Goal: Task Accomplishment & Management: Manage account settings

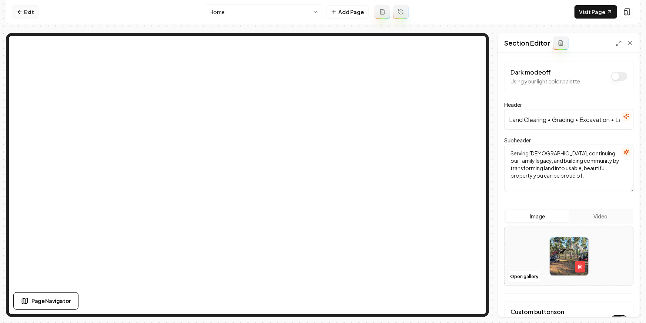
click at [24, 10] on link "Exit" at bounding box center [25, 11] width 27 height 13
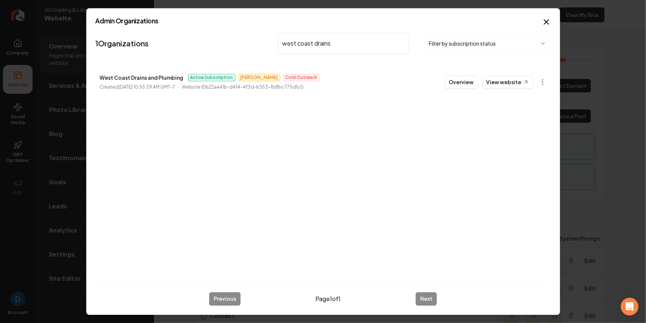
type input "west coast drains"
click at [142, 76] on p "West Coast Drains and Plumbing" at bounding box center [142, 77] width 84 height 9
copy p "West Coast Drains and Plumbing"
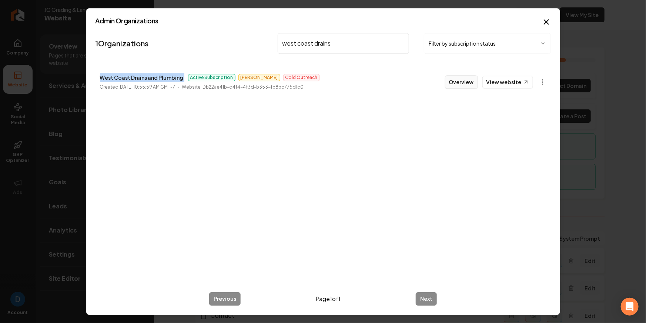
click at [459, 82] on button "Overview" at bounding box center [461, 81] width 33 height 13
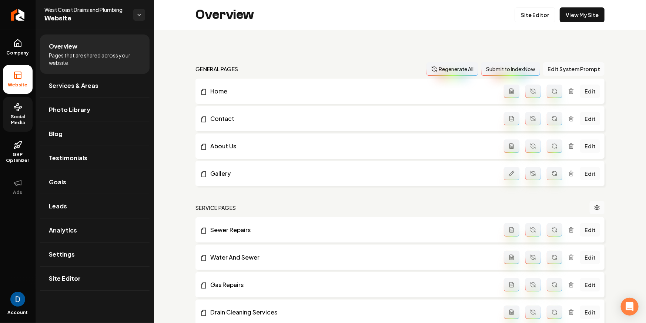
click at [26, 126] on link "Social Media" at bounding box center [18, 114] width 30 height 35
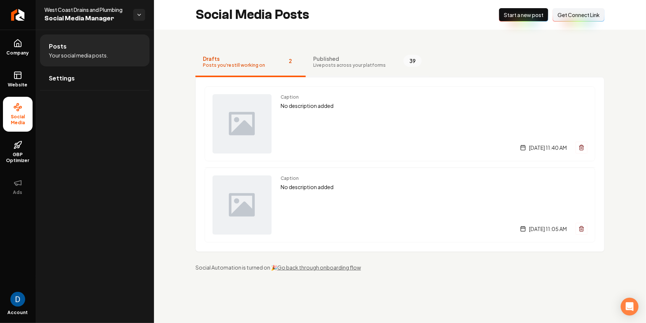
click at [327, 64] on span "Live posts across your platforms" at bounding box center [349, 65] width 73 height 6
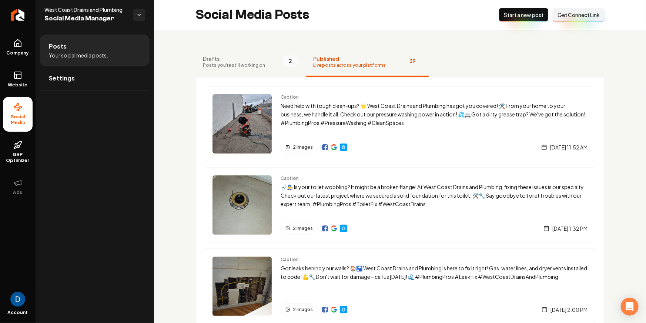
click at [573, 15] on span "Get Connect Link" at bounding box center [579, 14] width 42 height 7
click at [18, 86] on span "Website" at bounding box center [18, 85] width 26 height 6
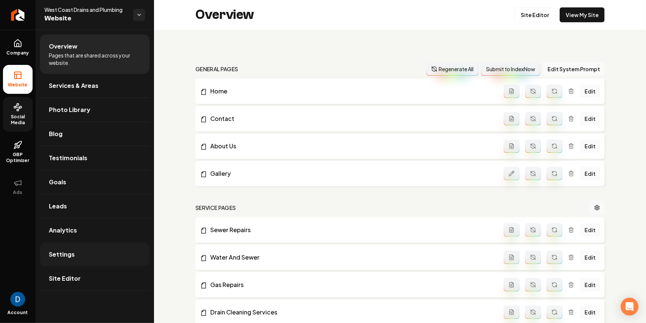
click at [85, 250] on link "Settings" at bounding box center [95, 254] width 110 height 24
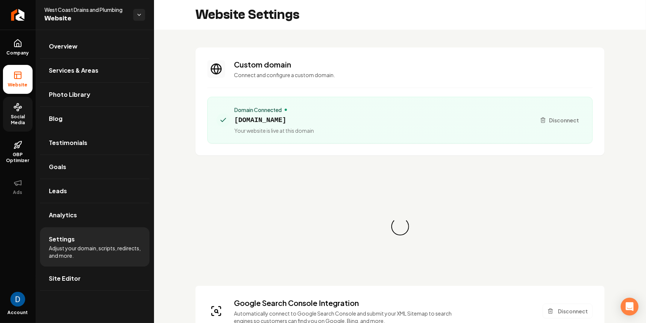
scroll to position [67, 0]
click at [257, 128] on span "Your website is live at this domain" at bounding box center [274, 130] width 80 height 7
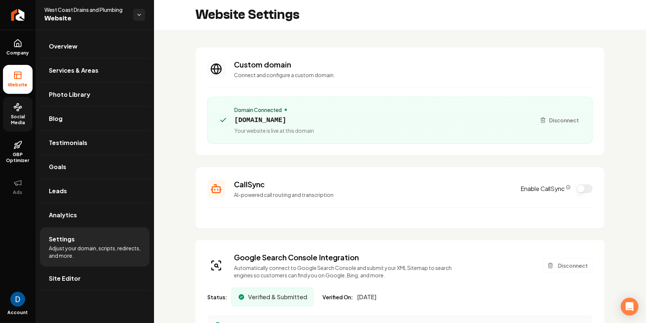
click at [259, 122] on span "westcoastdrainsplumbing.com" at bounding box center [274, 120] width 80 height 10
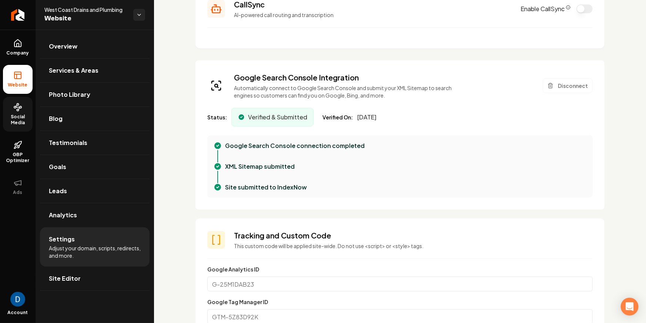
scroll to position [180, 0]
click at [262, 76] on h3 "Google Search Console Integration" at bounding box center [345, 77] width 222 height 10
click at [266, 77] on h3 "Google Search Console Integration" at bounding box center [345, 77] width 222 height 10
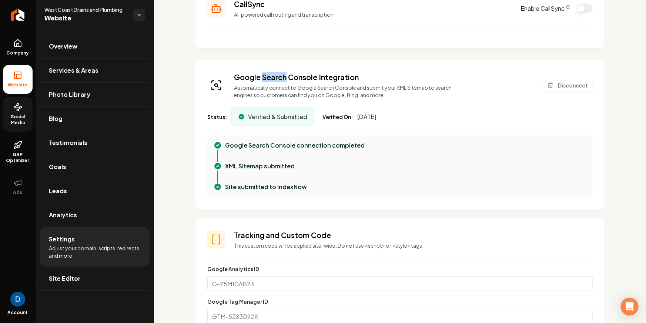
click at [266, 77] on h3 "Google Search Console Integration" at bounding box center [345, 77] width 222 height 10
click at [271, 73] on h3 "Google Search Console Integration" at bounding box center [345, 77] width 222 height 10
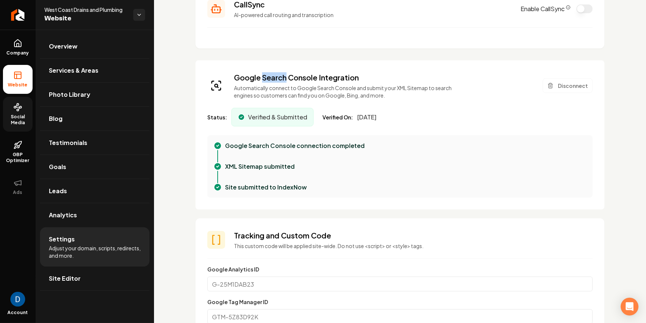
click at [271, 72] on h3 "Google Search Console Integration" at bounding box center [345, 77] width 222 height 10
click at [266, 75] on h3 "Google Search Console Integration" at bounding box center [345, 77] width 222 height 10
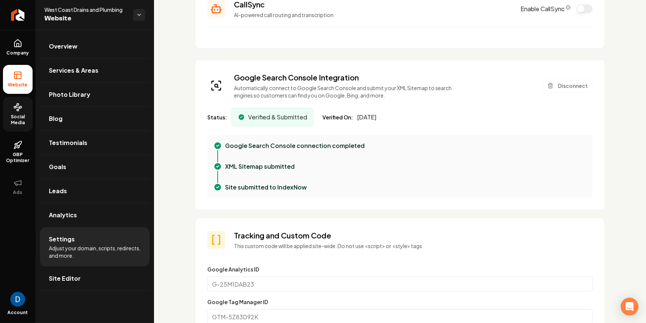
click at [283, 94] on p "Automatically connect to Google Search Console and submit your XML Sitemap to s…" at bounding box center [345, 91] width 222 height 15
click at [65, 11] on span "West Coast Drains and Plumbing" at bounding box center [85, 9] width 83 height 7
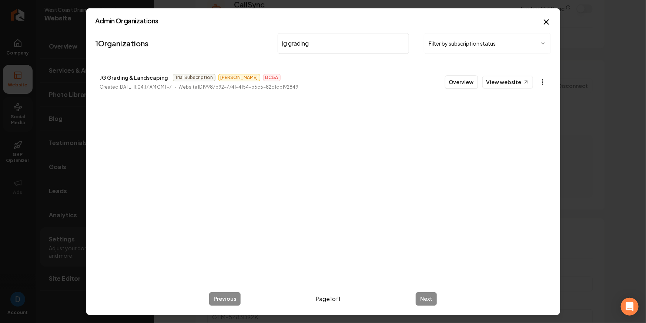
type input "jg grading"
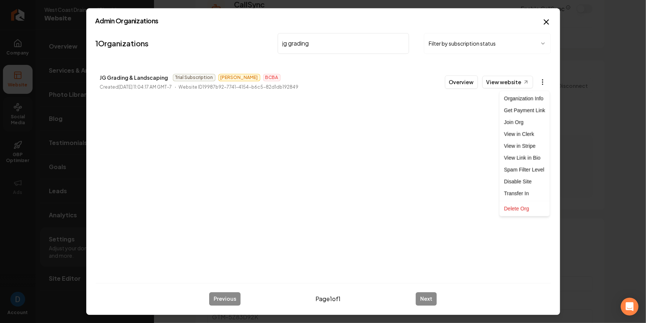
click at [544, 86] on body "Company Website Social Media GBP Optimizer Ads Account West Coast Drains and Pl…" at bounding box center [323, 161] width 646 height 323
click at [526, 144] on link "View in Stripe" at bounding box center [525, 146] width 47 height 12
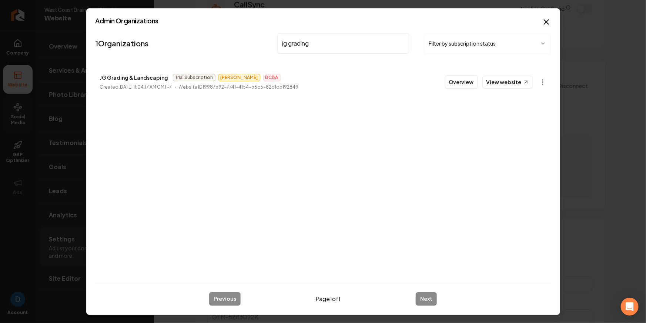
click at [165, 72] on li "JG Grading & Landscaping Trial Subscription James BCBA Created September 25, 20…" at bounding box center [324, 82] width 456 height 33
click at [155, 75] on p "JG Grading & Landscaping" at bounding box center [134, 77] width 69 height 9
copy p "JG Grading & Landscaping"
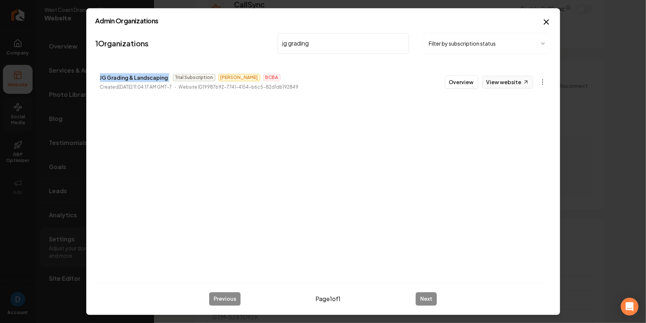
click at [516, 82] on link "View website" at bounding box center [508, 82] width 51 height 13
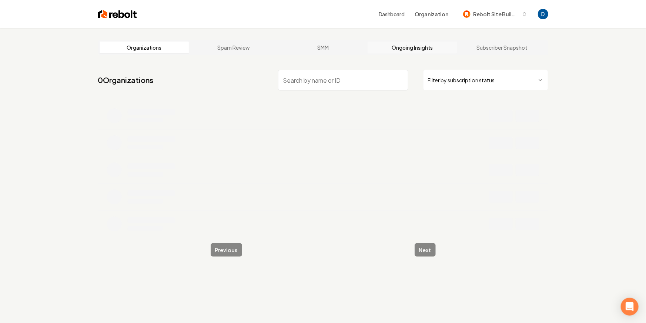
click at [429, 48] on link "Ongoing Insights" at bounding box center [413, 47] width 90 height 12
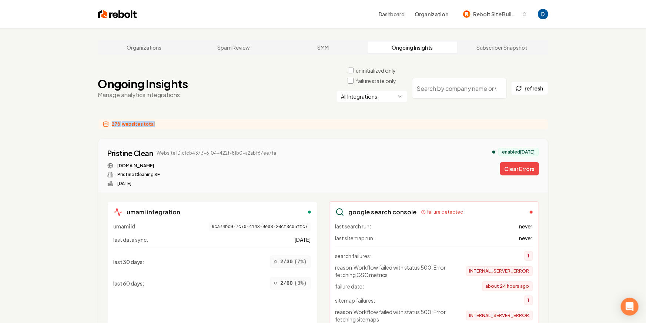
drag, startPoint x: 112, startPoint y: 122, endPoint x: 159, endPoint y: 127, distance: 47.4
click at [159, 127] on div "278 websites total" at bounding box center [323, 124] width 450 height 11
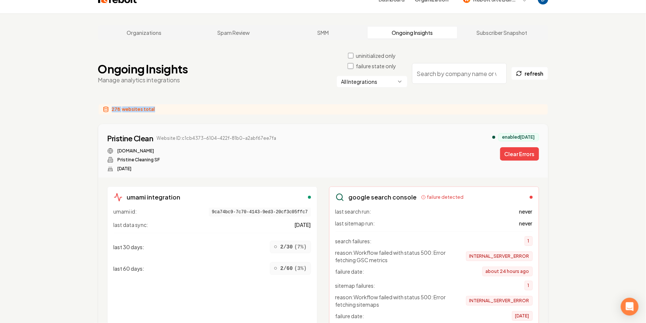
scroll to position [31, 0]
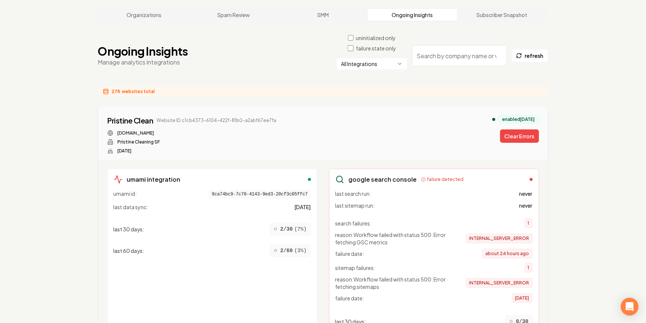
click at [395, 180] on h3 "google search console" at bounding box center [383, 179] width 68 height 9
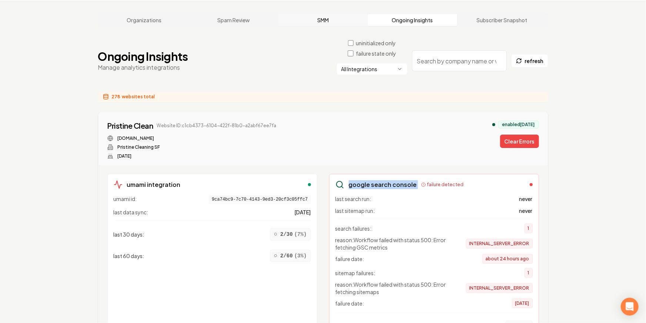
scroll to position [27, 0]
drag, startPoint x: 112, startPoint y: 96, endPoint x: 158, endPoint y: 95, distance: 45.6
click at [158, 95] on div "278 websites total" at bounding box center [323, 97] width 450 height 11
click at [399, 147] on div "Pristine Clean Website ID: c1cb4373-6104-422f-81b0-a2abf67ee7fa pristinecleansf…" at bounding box center [323, 140] width 432 height 39
click at [135, 126] on div "Pristine Clean" at bounding box center [130, 126] width 46 height 10
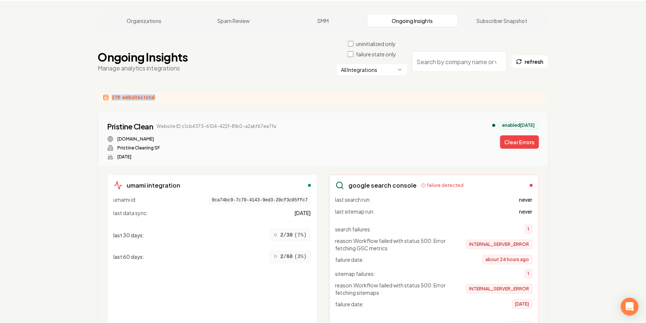
drag, startPoint x: 112, startPoint y: 96, endPoint x: 162, endPoint y: 100, distance: 50.5
click at [162, 100] on div "278 websites total" at bounding box center [323, 97] width 450 height 11
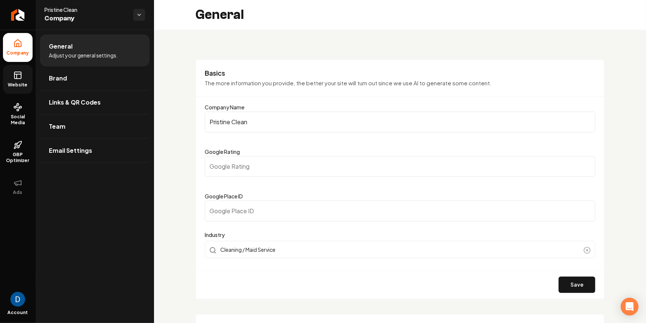
click at [17, 85] on span "Website" at bounding box center [18, 85] width 26 height 6
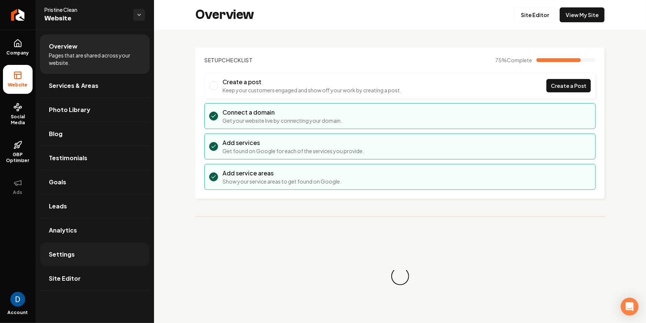
click at [77, 249] on link "Settings" at bounding box center [95, 254] width 110 height 24
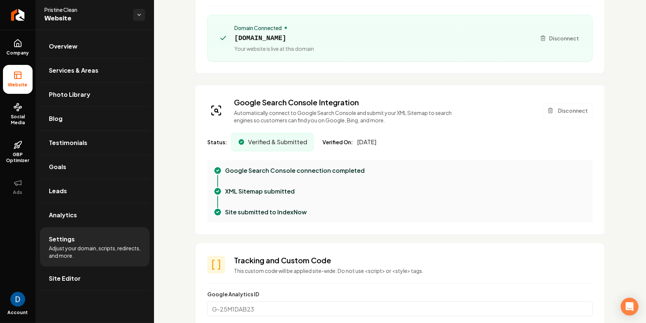
scroll to position [99, 0]
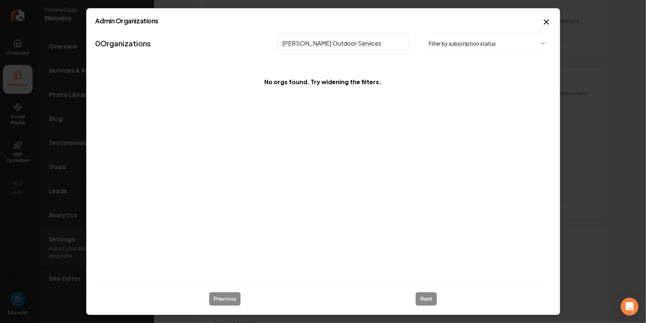
click at [291, 44] on input "O'Connell Outdoor Services" at bounding box center [344, 43] width 132 height 21
type input "O"
click at [310, 45] on input "O'Connell Outdoor Services" at bounding box center [344, 43] width 132 height 21
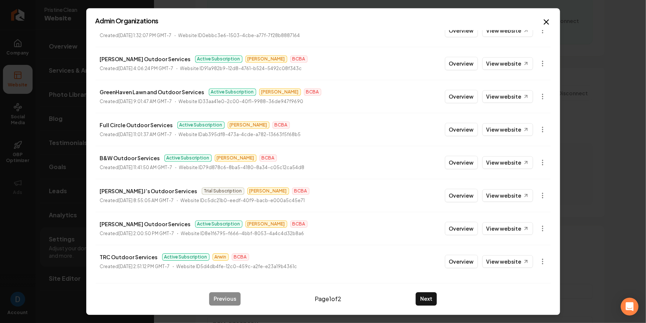
scroll to position [0, 0]
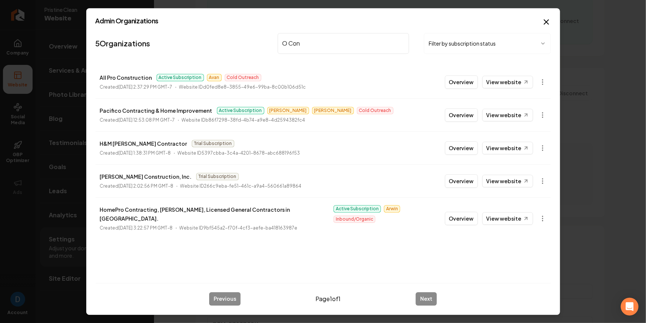
type input "O Con"
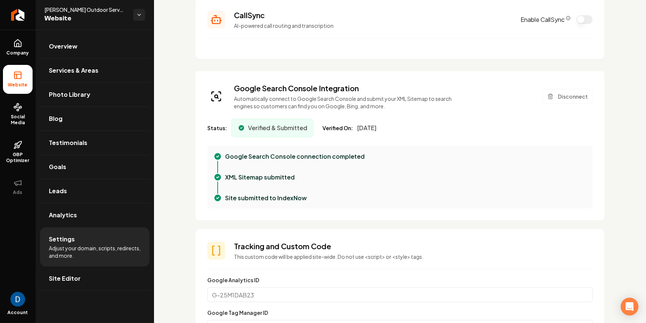
scroll to position [167, 0]
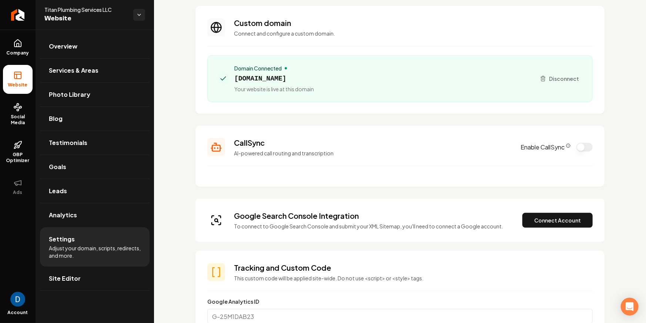
scroll to position [41, 0]
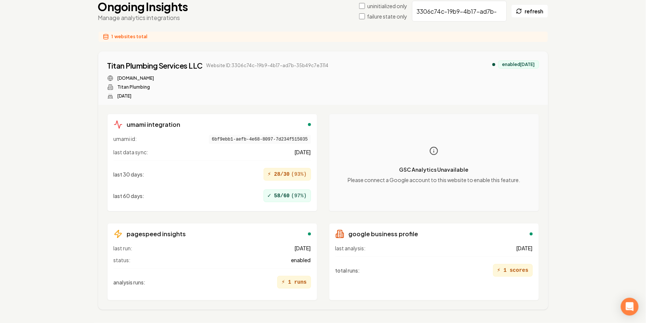
scroll to position [24, 0]
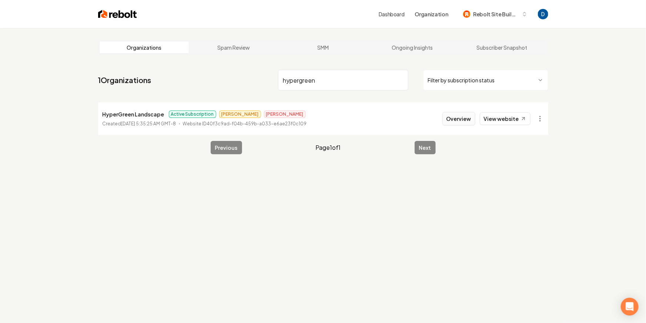
type input "hypergreen"
click at [470, 118] on button "Overview" at bounding box center [459, 118] width 33 height 13
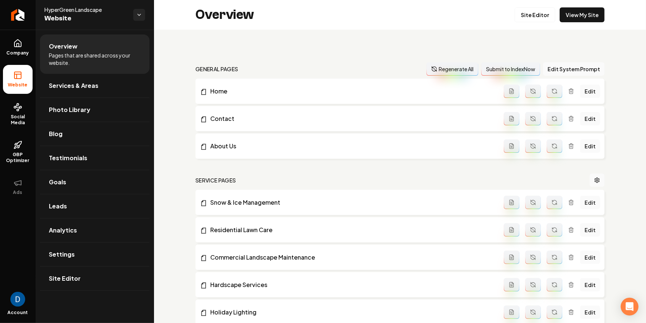
click at [73, 10] on span "HyperGreen Landscape" at bounding box center [85, 9] width 83 height 7
copy span "HyperGreen Landscape"
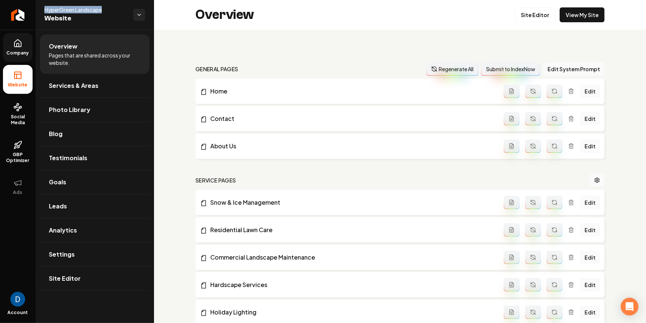
click at [23, 46] on link "Company" at bounding box center [18, 47] width 30 height 29
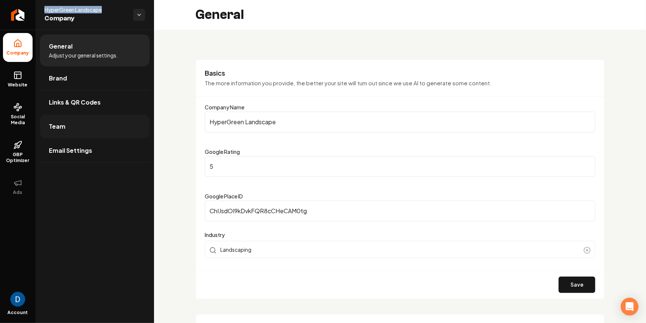
click at [113, 127] on link "Team" at bounding box center [95, 126] width 110 height 24
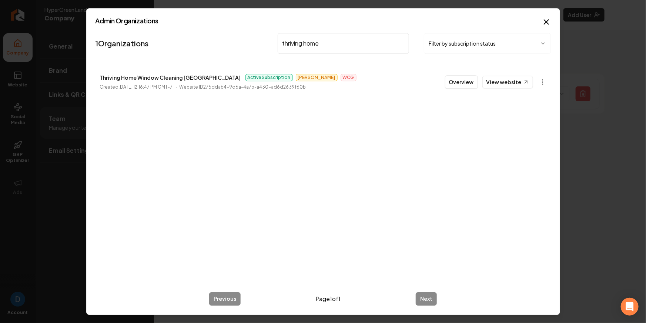
click at [309, 48] on input "thriving home" at bounding box center [344, 43] width 132 height 21
drag, startPoint x: 97, startPoint y: 77, endPoint x: 213, endPoint y: 78, distance: 115.6
click at [213, 78] on li "Thriving Home Window Cleaning Sacramento Active Subscription James WCG Created …" at bounding box center [324, 82] width 456 height 33
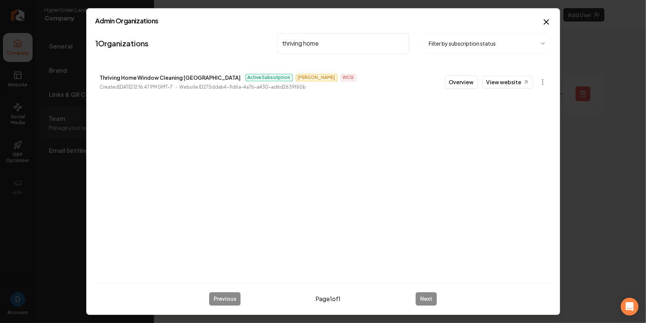
click at [291, 39] on input "thriving home" at bounding box center [344, 43] width 132 height 21
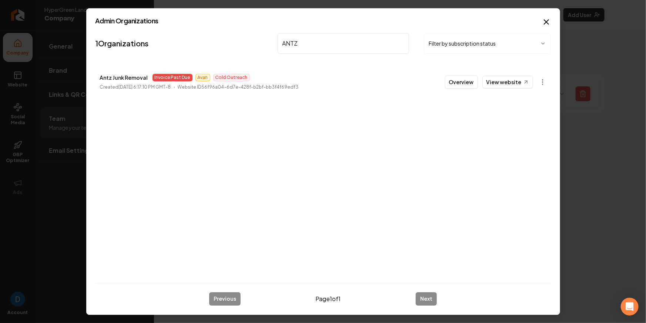
type input "ANTZ"
click at [110, 82] on div "Antz Junk Removal Invoice Past Due Avan Cold Outreach Created February 11, 2025…" at bounding box center [199, 82] width 199 height 18
click at [117, 76] on p "Antz Junk Removal" at bounding box center [124, 77] width 48 height 9
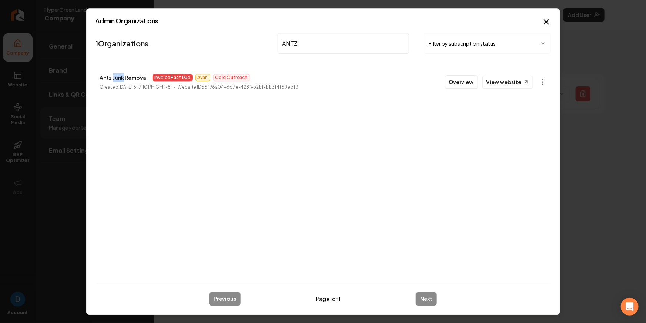
click at [117, 76] on p "Antz Junk Removal" at bounding box center [124, 77] width 48 height 9
copy p "Antz Junk Removal"
click at [470, 82] on button "Overview" at bounding box center [461, 81] width 33 height 13
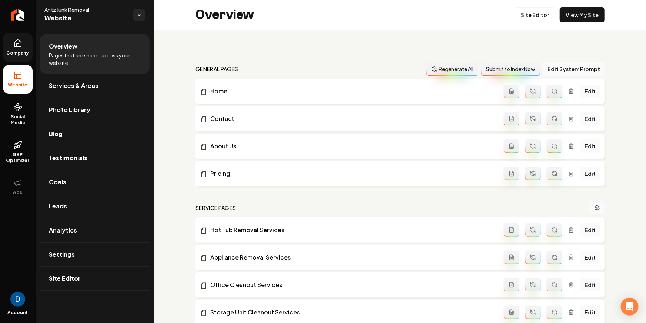
click at [20, 49] on link "Company" at bounding box center [18, 47] width 30 height 29
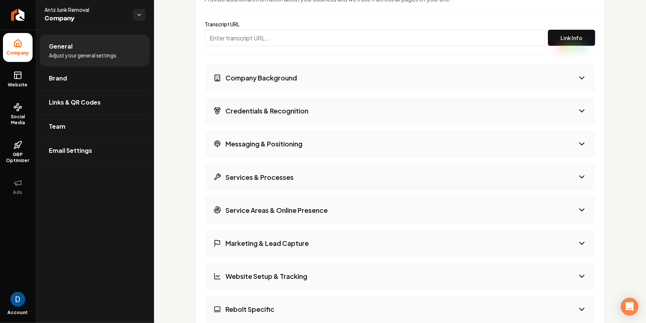
scroll to position [1222, 0]
click at [264, 73] on h3 "Company Background" at bounding box center [261, 77] width 71 height 9
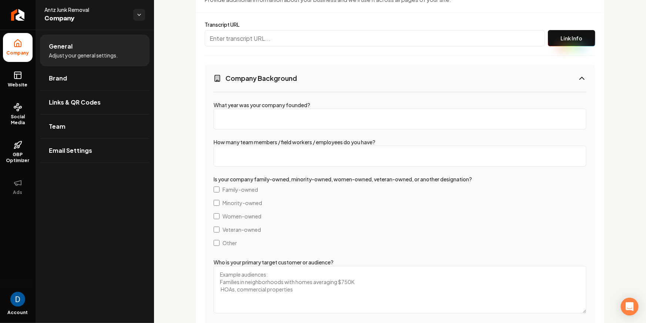
click at [244, 121] on input "What year was your company founded?" at bounding box center [400, 119] width 373 height 21
type input "2021"
click at [238, 151] on input "How many team members / field workers / employees do you have?" at bounding box center [400, 156] width 373 height 21
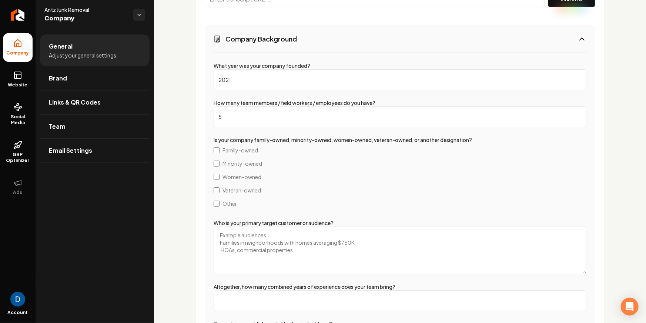
scroll to position [1269, 0]
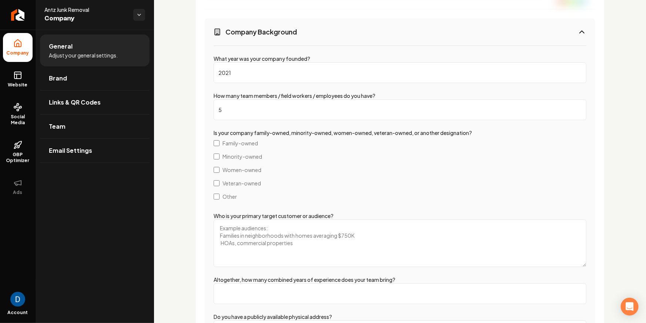
type input "5"
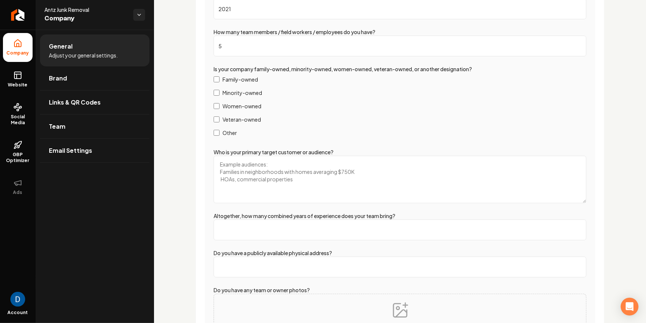
scroll to position [1340, 0]
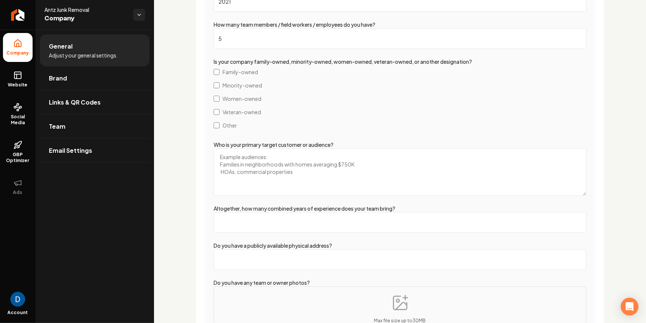
click at [265, 161] on textarea "Who is your primary target customer or audience?" at bounding box center [400, 171] width 373 height 47
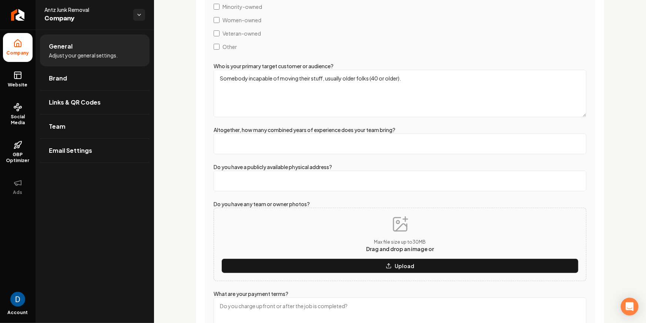
scroll to position [1417, 0]
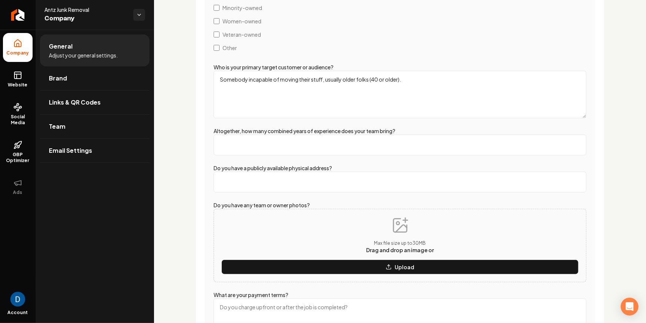
type textarea "Somebody incapable of moving their stuff, usually older folks (40 or older)."
click at [290, 146] on input "Altogether, how many combined years of experience does your team bring?" at bounding box center [400, 144] width 373 height 21
click at [267, 142] on input "Altogether, how many combined years of experience does your team bring?" at bounding box center [400, 144] width 373 height 21
type input "30"
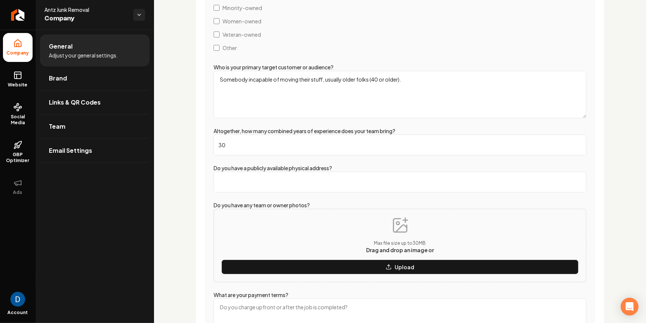
click at [263, 180] on input "Do you have a publicly available physical address?" at bounding box center [400, 181] width 373 height 21
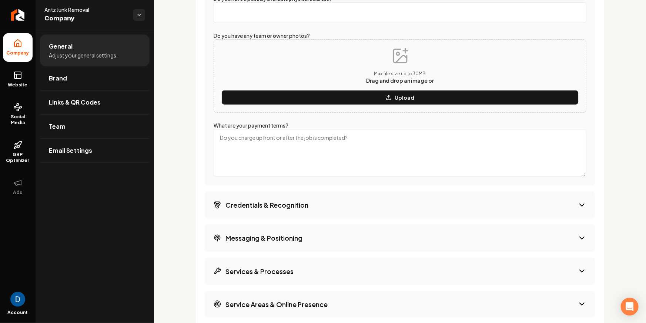
scroll to position [1596, 0]
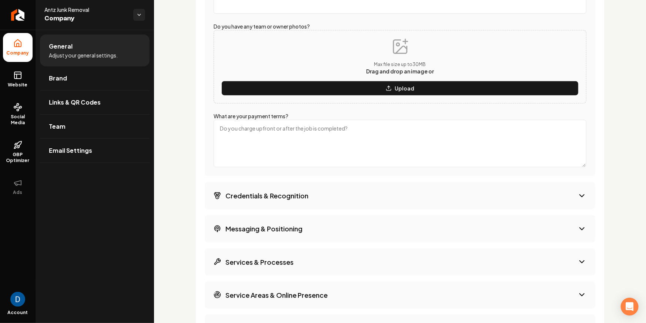
click at [278, 131] on textarea "What are your payment terms?" at bounding box center [400, 143] width 373 height 47
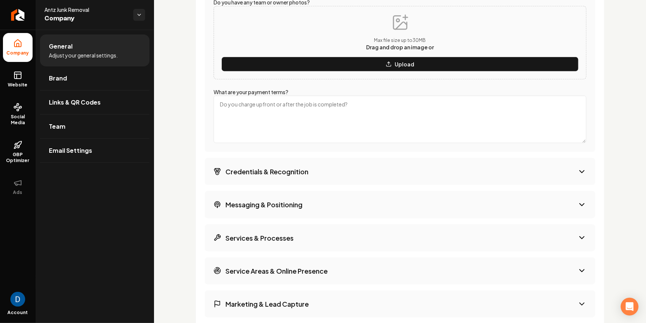
scroll to position [1642, 0]
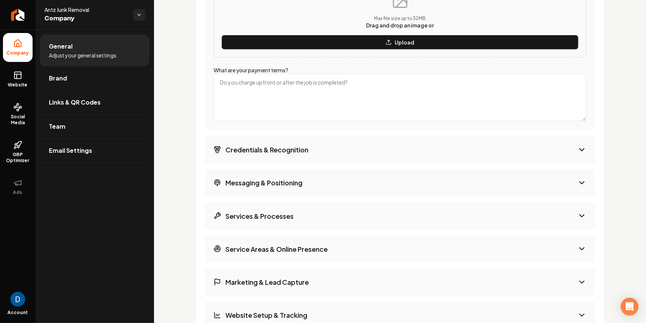
click at [259, 84] on textarea "What are your payment terms?" at bounding box center [400, 97] width 373 height 47
type textarea "90% of the time it's upon completion of the job."
click at [279, 145] on h3 "Credentials & Recognition" at bounding box center [267, 149] width 83 height 9
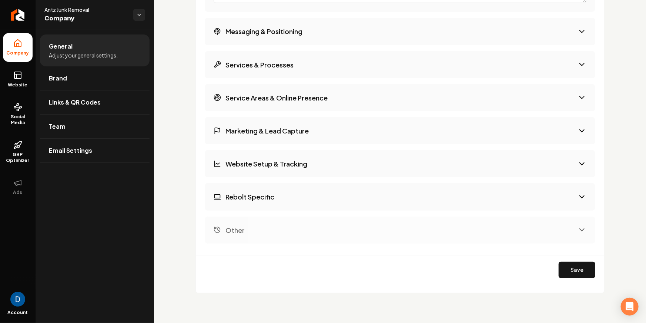
scroll to position [1334, 0]
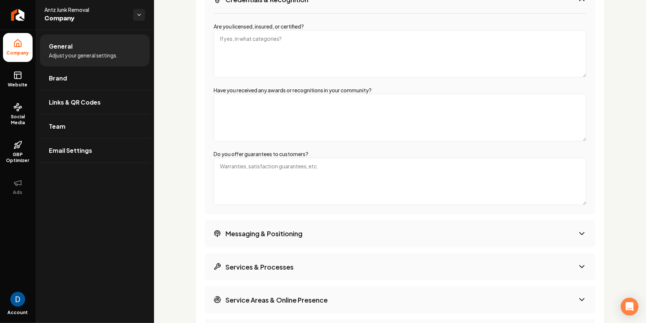
click at [278, 43] on textarea "Are you licensed, insured, or certified?" at bounding box center [400, 53] width 373 height 47
type textarea "L"
click at [281, 39] on textarea "Licensed, Insured" at bounding box center [400, 53] width 373 height 47
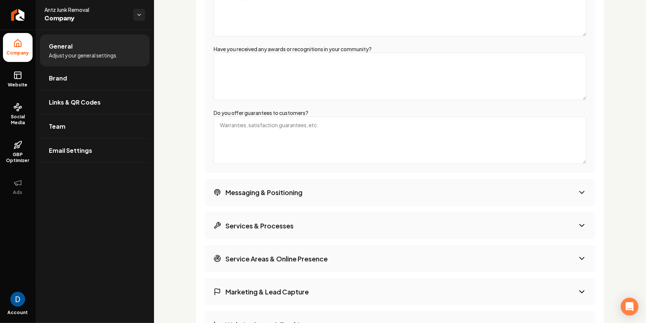
scroll to position [1375, 0]
type textarea "Licensed, Insured"
click at [274, 71] on textarea "Have you received any awards or recognitions in your community?" at bounding box center [400, 76] width 373 height 47
click at [263, 129] on textarea "Do you offer guarantees to customers?" at bounding box center [400, 139] width 373 height 47
click at [250, 127] on textarea "Do you offer guarantees to customers?" at bounding box center [400, 139] width 373 height 47
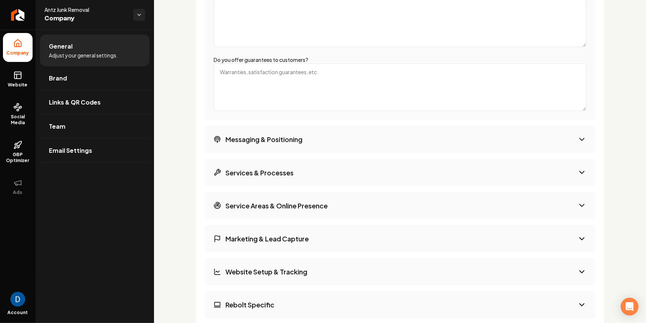
scroll to position [1428, 0]
click at [256, 131] on button "Messaging & Positioning" at bounding box center [400, 139] width 391 height 27
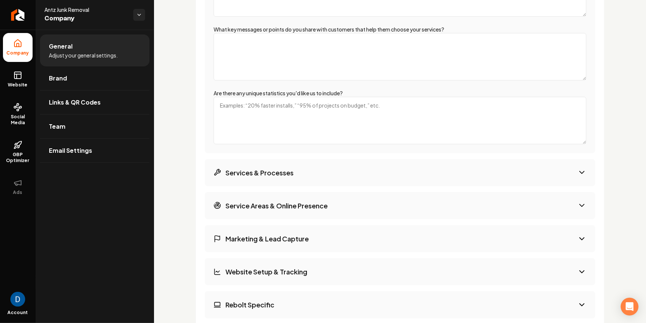
scroll to position [1334, 0]
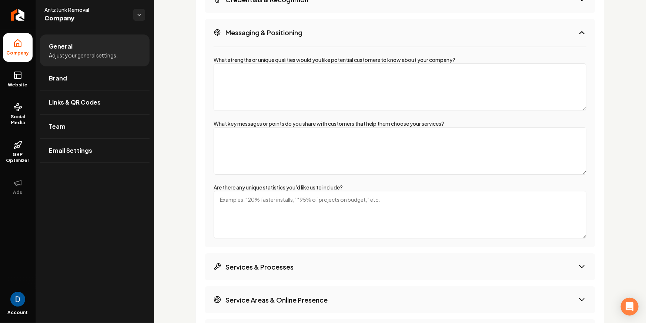
click at [266, 83] on textarea "What strengths or unique qualities would you like potential customers to know a…" at bounding box center [400, 86] width 373 height 47
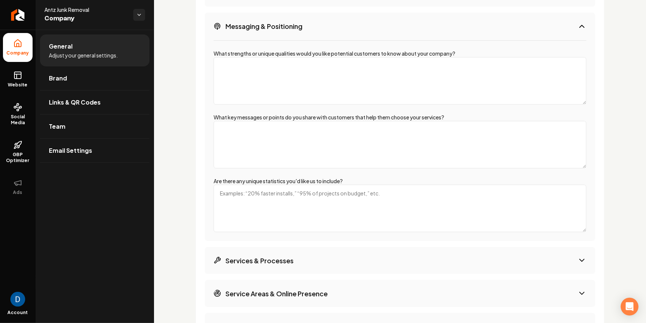
scroll to position [1339, 0]
click at [343, 66] on textarea "Donate a percentage of proceeds" at bounding box center [400, 81] width 373 height 47
type textarea "Donate a percentage of proceeds"
click at [258, 139] on textarea "What key messages or points do you share with customers that help them choose y…" at bounding box center [400, 145] width 373 height 47
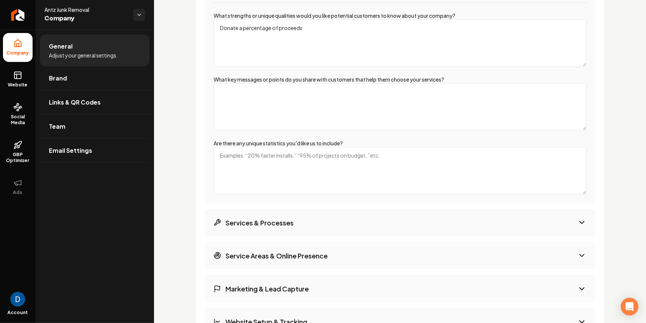
scroll to position [1381, 0]
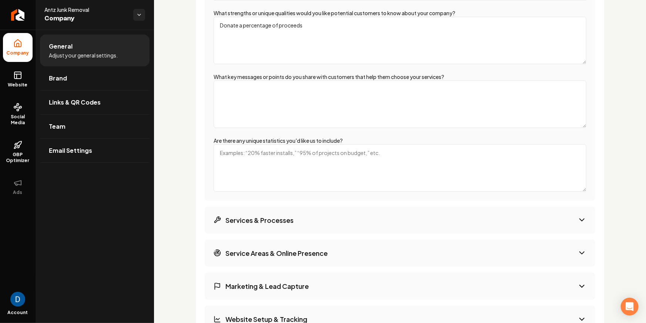
click at [284, 99] on textarea "What key messages or points do you share with customers that help them choose y…" at bounding box center [400, 103] width 373 height 47
click at [278, 151] on textarea "Are there any unique statistics you'd like us to include?" at bounding box center [400, 167] width 373 height 47
click at [264, 138] on label "Are there any unique statistics you'd like us to include?" at bounding box center [278, 140] width 129 height 7
click at [264, 144] on textarea "Are there any unique statistics you'd like us to include?" at bounding box center [400, 167] width 373 height 47
click at [264, 138] on label "Are there any unique statistics you'd like us to include?" at bounding box center [278, 140] width 129 height 7
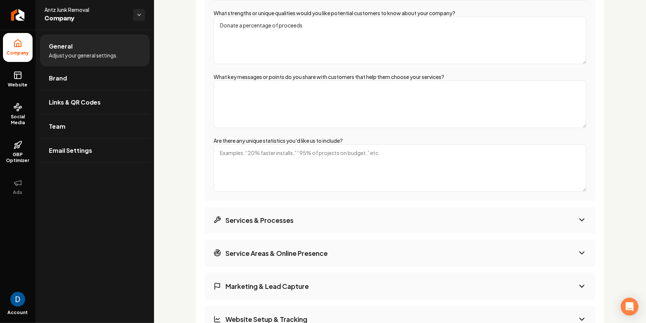
click at [264, 144] on textarea "Are there any unique statistics you'd like us to include?" at bounding box center [400, 167] width 373 height 47
click at [264, 138] on label "Are there any unique statistics you'd like us to include?" at bounding box center [278, 140] width 129 height 7
click at [264, 144] on textarea "Are there any unique statistics you'd like us to include?" at bounding box center [400, 167] width 373 height 47
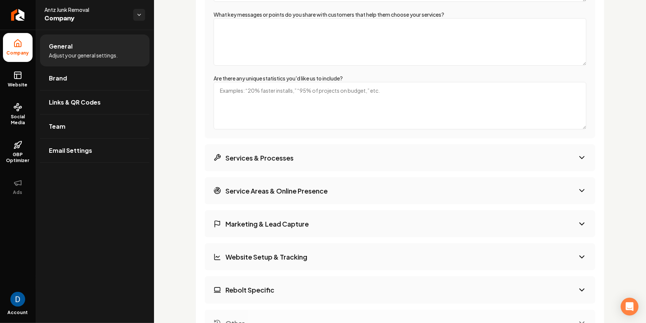
scroll to position [1454, 0]
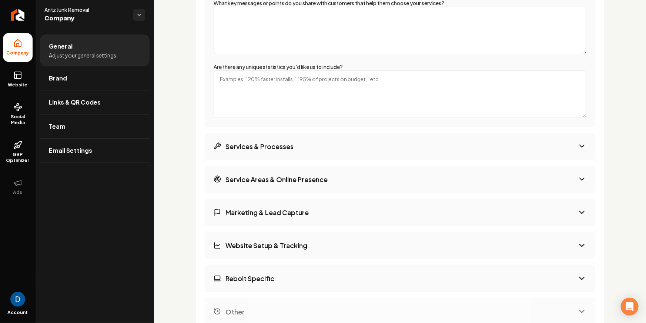
click at [291, 136] on button "Services & Processes" at bounding box center [400, 146] width 391 height 27
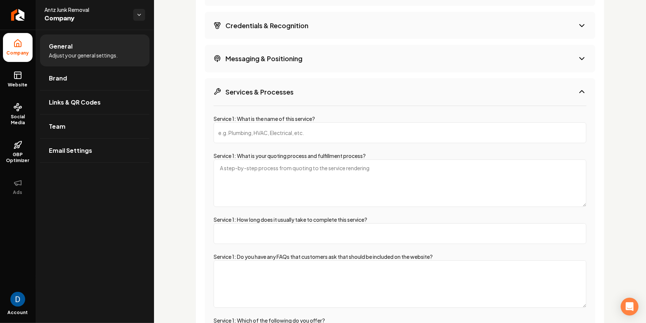
scroll to position [1304, 0]
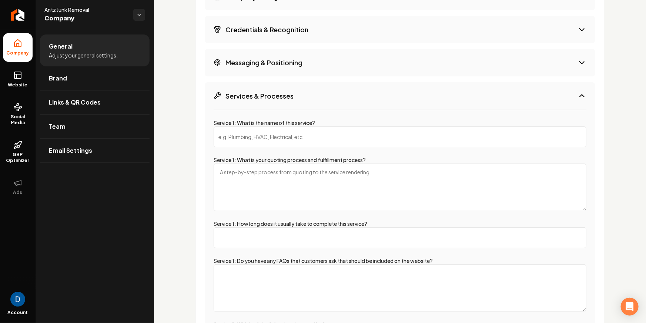
click at [313, 65] on button "Messaging & Positioning" at bounding box center [400, 62] width 391 height 27
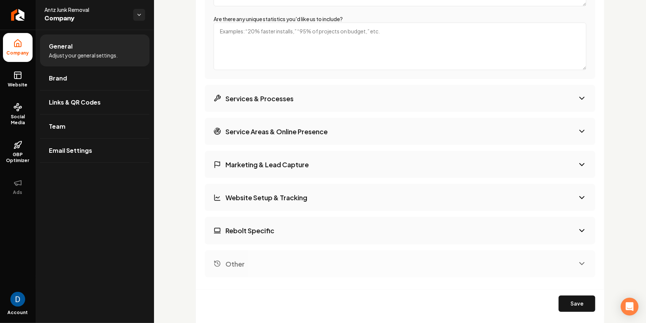
scroll to position [1535, 0]
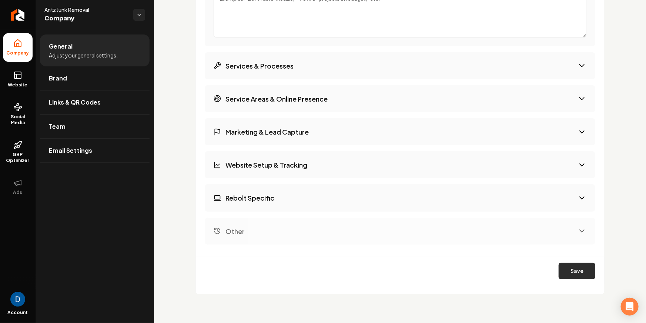
click at [589, 274] on button "Save" at bounding box center [577, 271] width 37 height 16
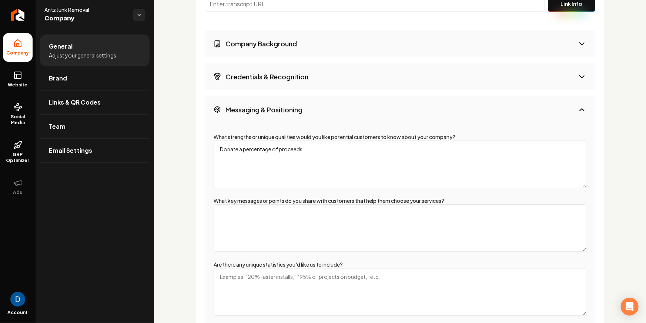
scroll to position [1257, 0]
click at [342, 113] on button "Messaging & Positioning" at bounding box center [400, 109] width 391 height 27
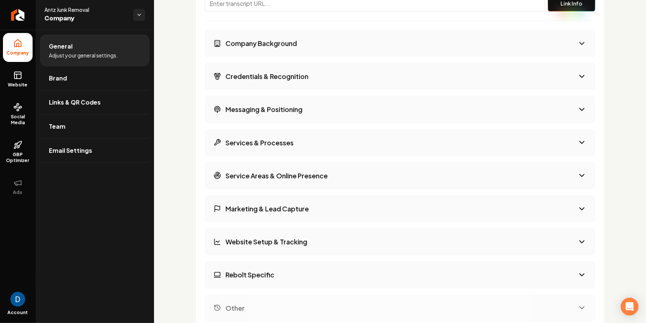
click at [324, 140] on button "Services & Processes" at bounding box center [400, 142] width 391 height 27
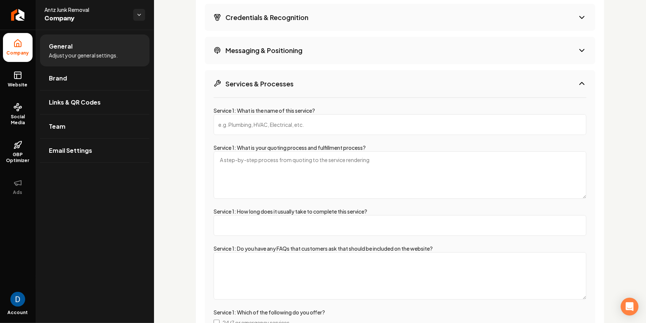
scroll to position [1316, 0]
click at [307, 52] on button "Messaging & Positioning" at bounding box center [400, 49] width 391 height 27
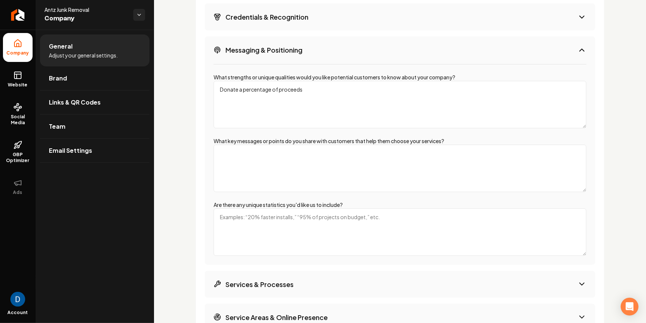
click at [307, 39] on button "Messaging & Positioning" at bounding box center [400, 49] width 391 height 27
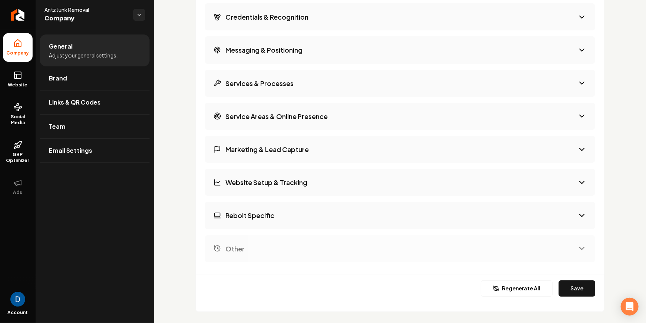
click at [277, 79] on h3 "Services & Processes" at bounding box center [260, 83] width 68 height 9
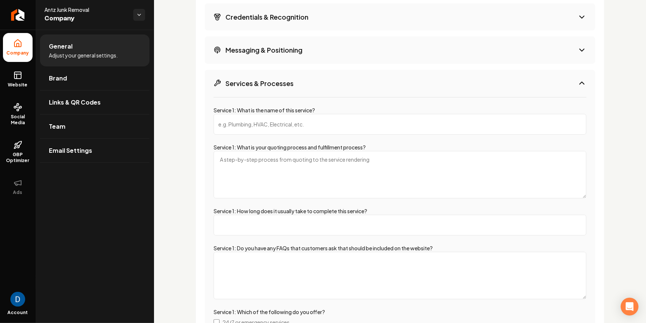
click at [244, 119] on input "Service 1: What is the name of this service?" at bounding box center [400, 124] width 373 height 21
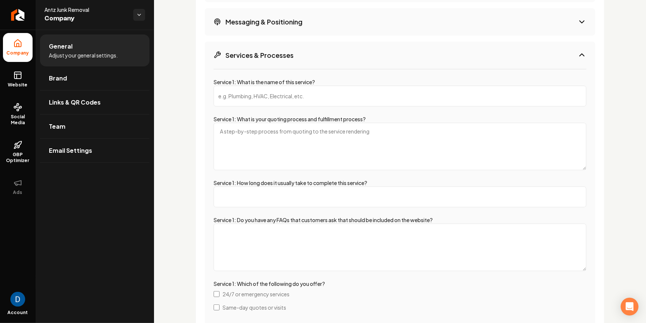
scroll to position [1343, 0]
type input "Junk Removal"
click at [282, 129] on textarea "Service 1: What is your quoting process and fulfillment process?" at bounding box center [400, 147] width 373 height 47
click at [247, 132] on textarea "Two ways: Can provide them the cost after learning ab" at bounding box center [400, 147] width 373 height 47
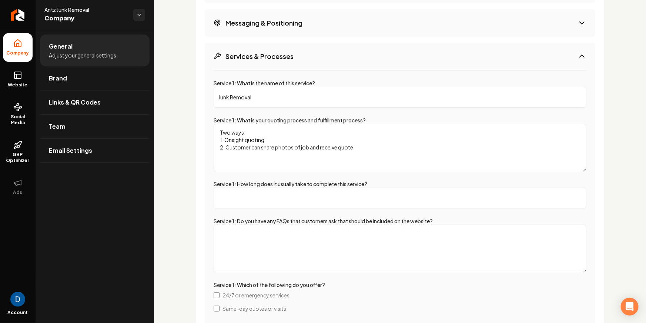
click at [232, 139] on textarea "Two ways: 1. Onsight quoting 2. Customer can share photos of job and receive qu…" at bounding box center [400, 147] width 373 height 47
click at [245, 146] on textarea "Two ways: 1. On-site quoting 2. Customer can share photos of job and receive qu…" at bounding box center [400, 147] width 373 height 47
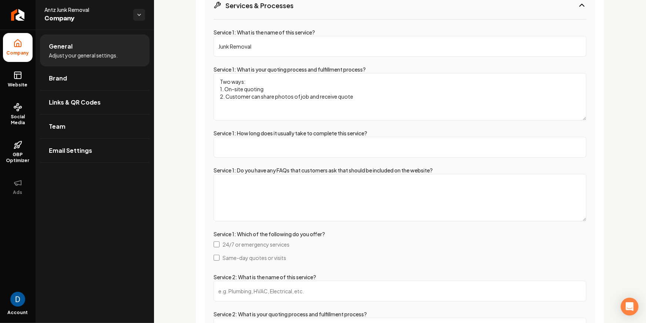
scroll to position [1404, 0]
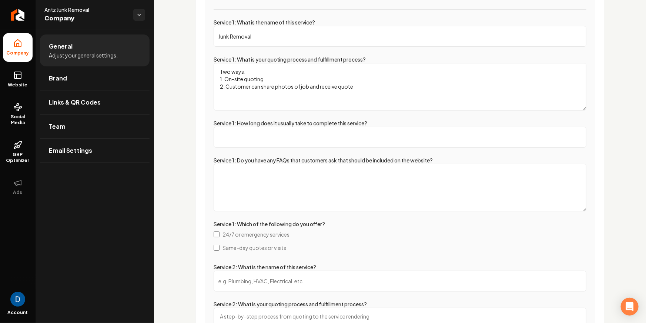
type textarea "Two ways: 1. On-site quoting 2. Customer can share photos of job and receive qu…"
click at [248, 138] on input "Service 1: How long does it usually take to complete this service?" at bounding box center [400, 137] width 373 height 21
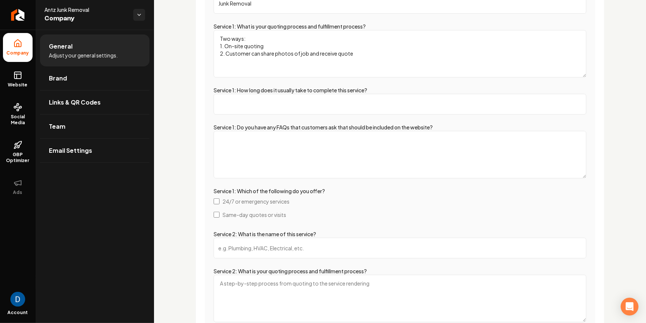
scroll to position [1438, 0]
click at [269, 146] on textarea "Service 1: Do you have any FAQs that customers ask that should be included on t…" at bounding box center [400, 153] width 373 height 47
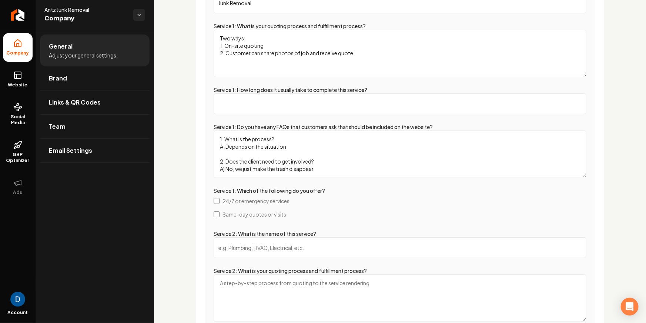
click at [292, 144] on textarea "1. What is the process? A: Depends on the situation: 2. Does the client need to…" at bounding box center [400, 153] width 373 height 47
click at [322, 156] on textarea "1. What is the process? A: Depends on the situation, but usually just tell us w…" at bounding box center [400, 153] width 373 height 47
click at [327, 152] on textarea "1. What is the process? A: Depends on the situation, but usually just tell us w…" at bounding box center [400, 153] width 373 height 47
click at [320, 142] on textarea "1. What is the process? A: Depends on the situation, but usually just tell us w…" at bounding box center [400, 153] width 373 height 47
click at [290, 137] on textarea "1. What is the process? A: Depends on the situation, but usually just tell us w…" at bounding box center [400, 153] width 373 height 47
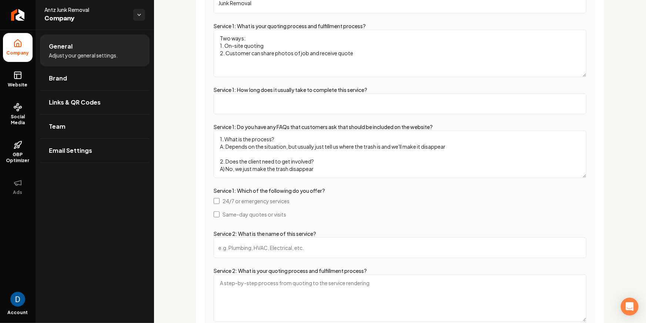
drag, startPoint x: 289, startPoint y: 147, endPoint x: 227, endPoint y: 147, distance: 61.9
click at [227, 147] on textarea "1. What is the process? A: Depends on the situation, but usually just tell us w…" at bounding box center [400, 153] width 373 height 47
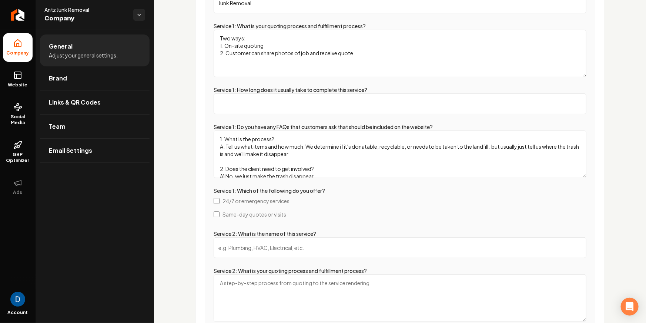
drag, startPoint x: 534, startPoint y: 146, endPoint x: 493, endPoint y: 147, distance: 41.1
click at [493, 147] on textarea "1. What is the process? A: Tell us what items and how much. We determine if it'…" at bounding box center [400, 153] width 373 height 47
click at [303, 158] on textarea "1. What is the process? A: Tell us what items and how much. We determine if it'…" at bounding box center [400, 153] width 373 height 47
click at [287, 153] on textarea "1. What is the process? A: Tell us what items and how much. We determine if it'…" at bounding box center [400, 153] width 373 height 47
click at [369, 145] on textarea "1. What is the process? A: Tell us what items and how much. We determine if it'…" at bounding box center [400, 153] width 373 height 47
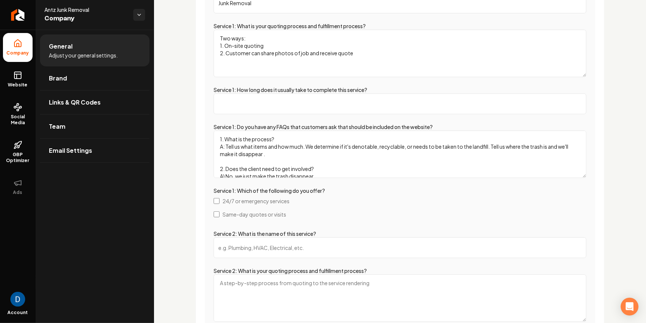
click at [369, 145] on textarea "1. What is the process? A: Tell us what items and how much. We determine if it'…" at bounding box center [400, 153] width 373 height 47
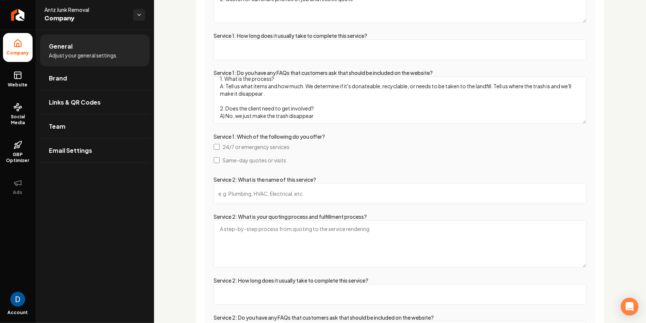
scroll to position [1491, 0]
type textarea "1. What is the process? A: Tell us what items and how much. We determine if it'…"
click at [225, 164] on label "Same-day quotes or visits" at bounding box center [400, 160] width 373 height 13
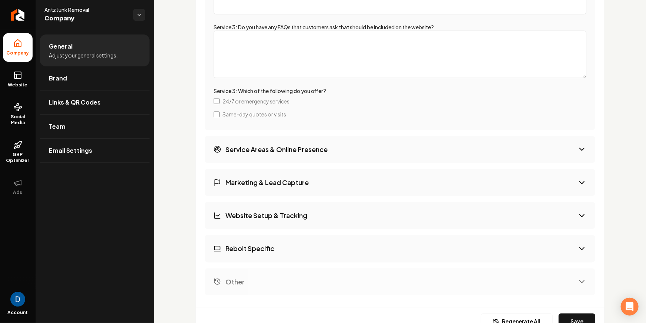
scroll to position [2077, 0]
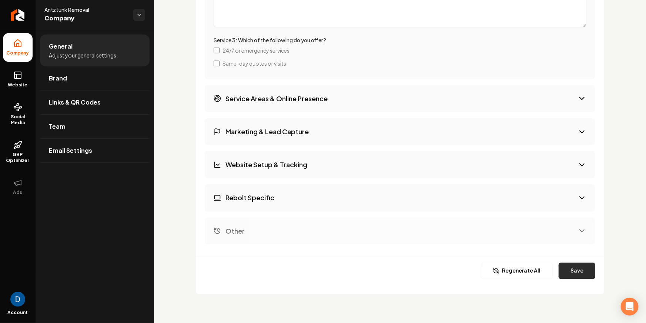
click at [565, 263] on button "Save" at bounding box center [577, 271] width 37 height 16
click at [274, 101] on h3 "Service Areas & Online Presence" at bounding box center [277, 98] width 102 height 9
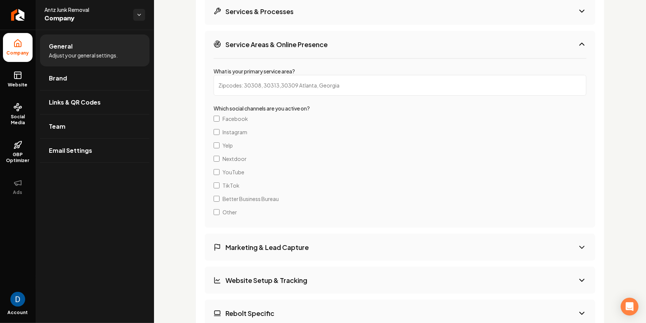
scroll to position [1399, 0]
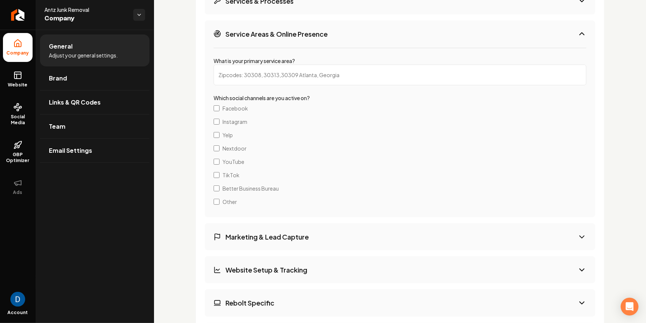
click at [264, 72] on input "What is your primary service area?" at bounding box center [400, 74] width 373 height 21
click at [317, 78] on input "Colorado Springs" at bounding box center [400, 74] width 373 height 21
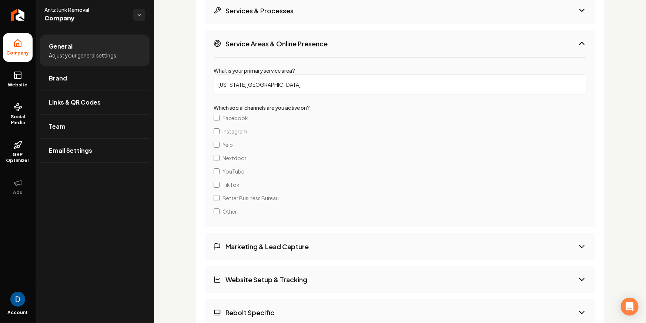
scroll to position [1391, 0]
paste input "Monument Co"
type input "Monument Colorado"
click at [200, 99] on div "Extra Info Provide additional information about your business and we'll use it …" at bounding box center [400, 107] width 409 height 599
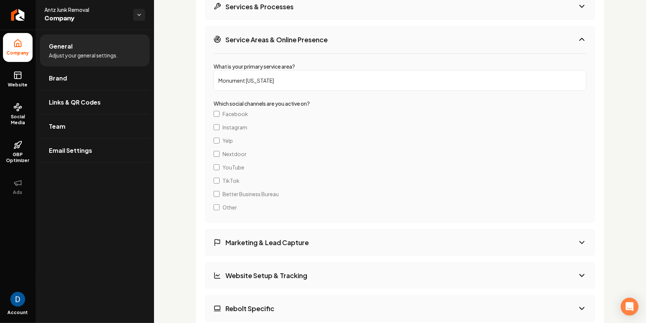
scroll to position [1398, 0]
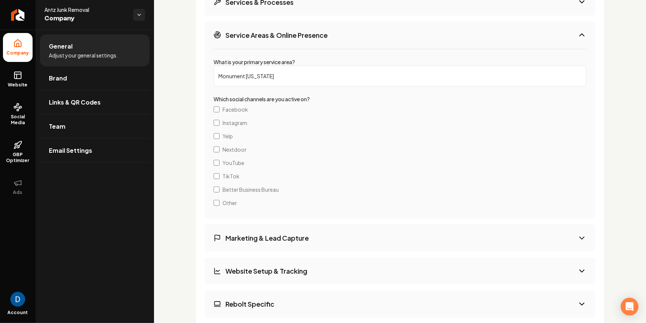
click at [236, 109] on span "Facebook" at bounding box center [236, 109] width 26 height 7
click at [223, 123] on span "Instagram" at bounding box center [235, 122] width 25 height 7
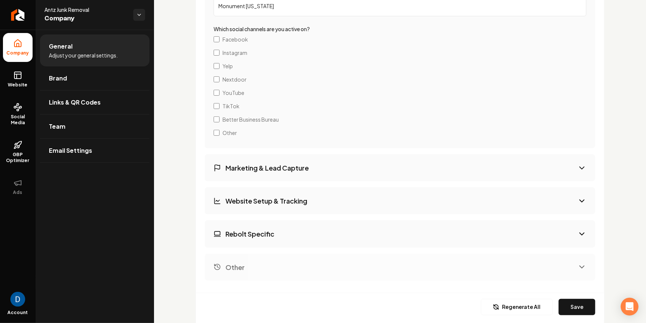
click at [286, 159] on button "Marketing & Lead Capture" at bounding box center [400, 167] width 391 height 27
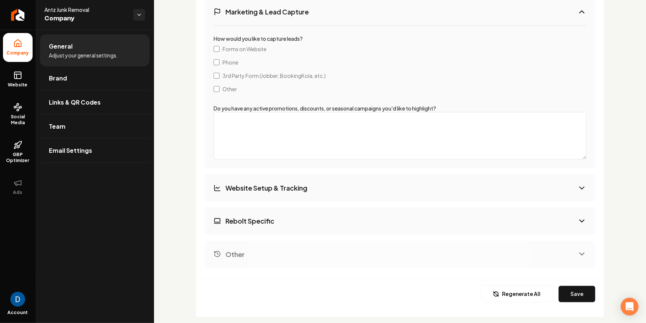
scroll to position [1477, 0]
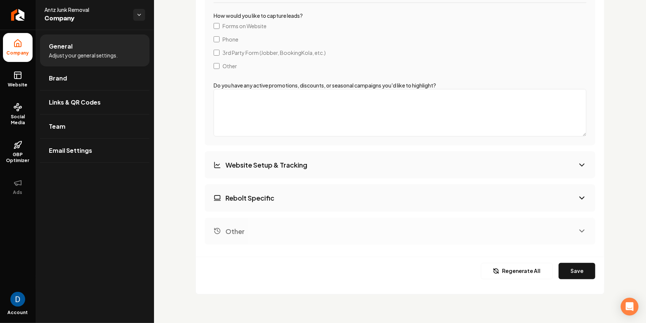
click at [223, 24] on span "Forms on Website" at bounding box center [245, 25] width 44 height 7
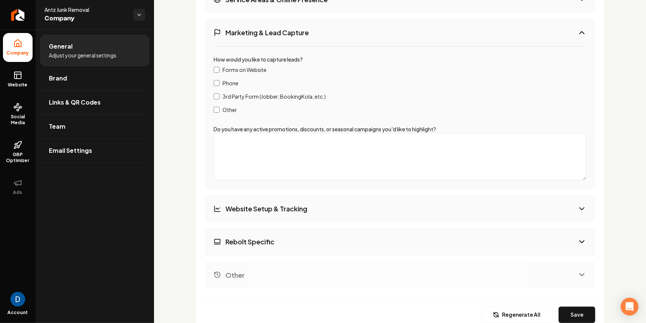
scroll to position [1431, 0]
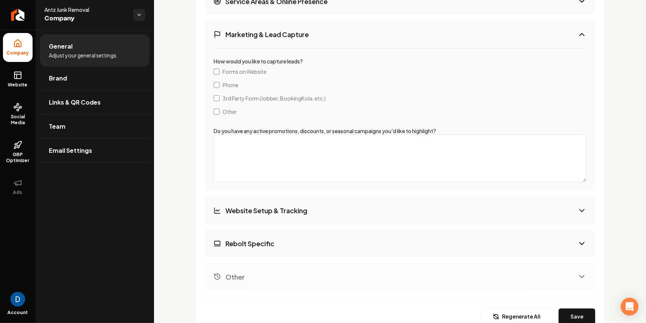
click at [225, 95] on span "3rd Party Form (Jobber, BookingKola, etc.)" at bounding box center [274, 97] width 103 height 7
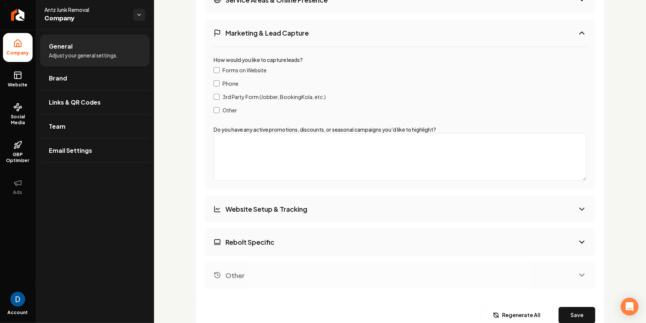
scroll to position [1432, 0]
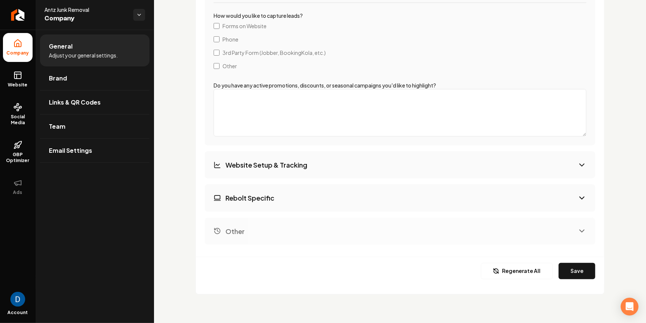
click at [299, 160] on h3 "Website Setup & Tracking" at bounding box center [267, 164] width 82 height 9
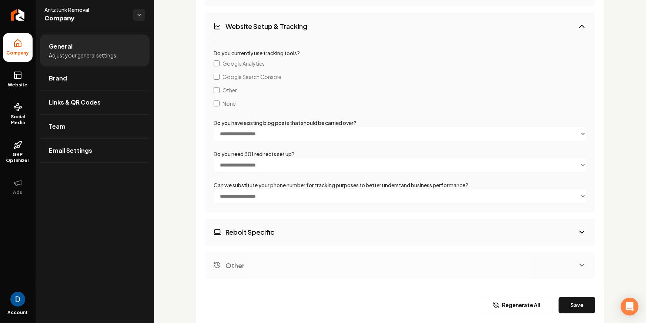
scroll to position [1506, 0]
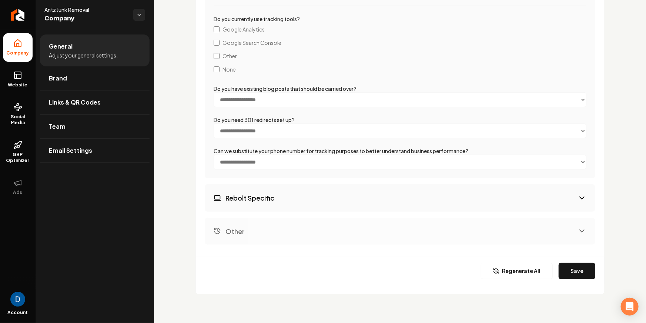
click at [249, 184] on button "Rebolt Specific" at bounding box center [400, 197] width 391 height 27
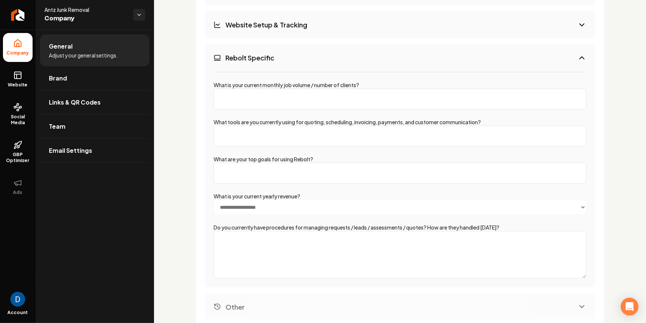
scroll to position [1473, 0]
click at [249, 83] on label "What is your current monthly job volume / number of clients?" at bounding box center [287, 85] width 146 height 7
click at [249, 89] on input "What is your current monthly job volume / number of clients?" at bounding box center [400, 99] width 373 height 21
click at [249, 83] on label "What is your current monthly job volume / number of clients?" at bounding box center [287, 85] width 146 height 7
click at [249, 89] on input "What is your current monthly job volume / number of clients?" at bounding box center [400, 99] width 373 height 21
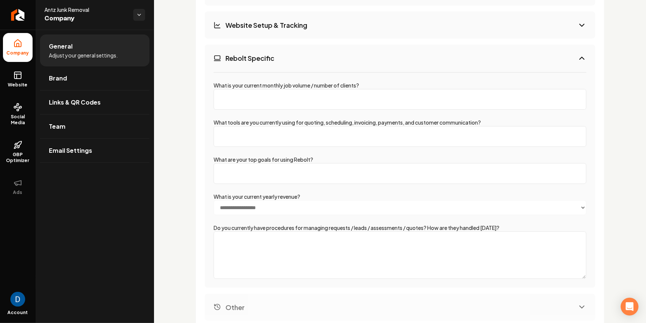
click at [249, 83] on label "What is your current monthly job volume / number of clients?" at bounding box center [287, 85] width 146 height 7
click at [249, 89] on input "What is your current monthly job volume / number of clients?" at bounding box center [400, 99] width 373 height 21
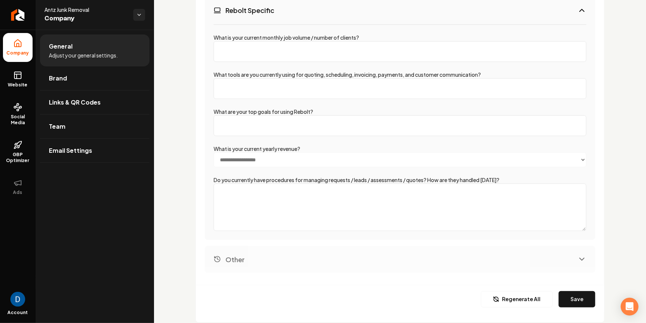
scroll to position [1549, 0]
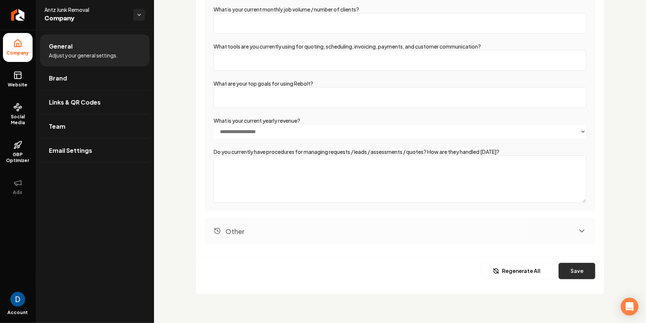
click at [582, 265] on button "Save" at bounding box center [577, 271] width 37 height 16
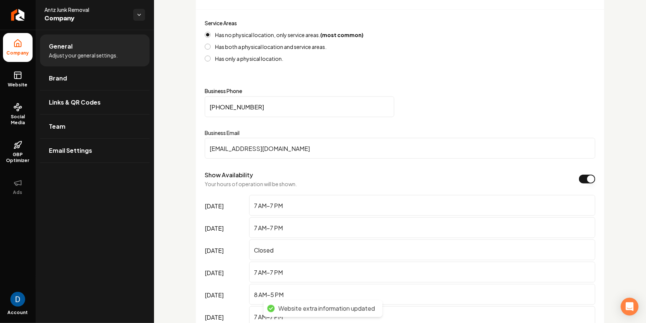
scroll to position [0, 0]
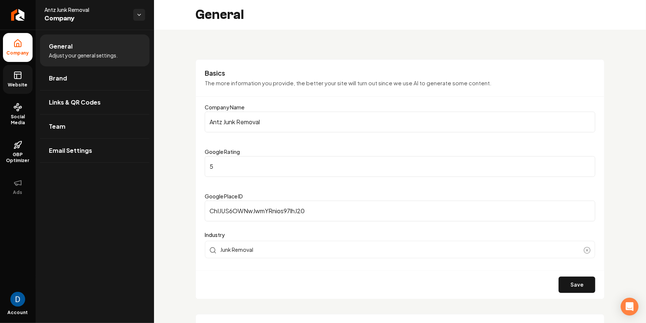
click at [19, 72] on rect at bounding box center [17, 75] width 7 height 7
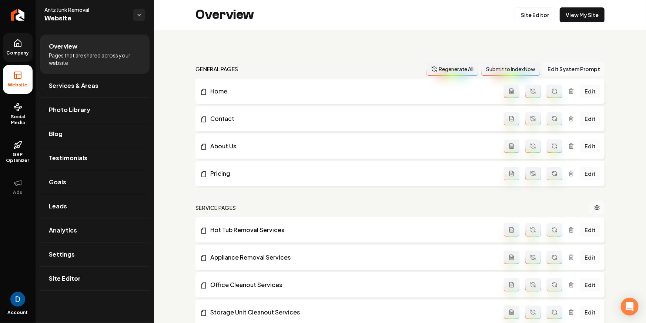
click at [62, 9] on span "Antz Junk Removal" at bounding box center [85, 9] width 83 height 7
click at [78, 12] on span "Antz Junk Removal" at bounding box center [85, 9] width 83 height 7
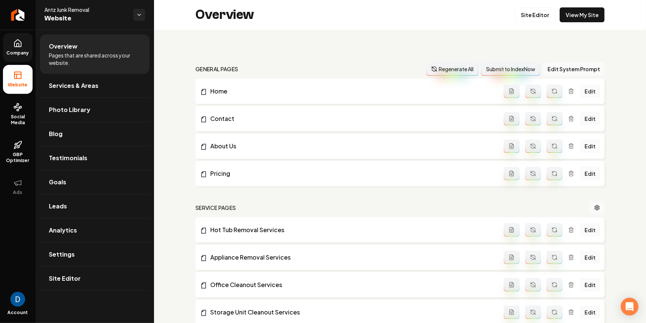
click at [78, 12] on span "Antz Junk Removal" at bounding box center [85, 9] width 83 height 7
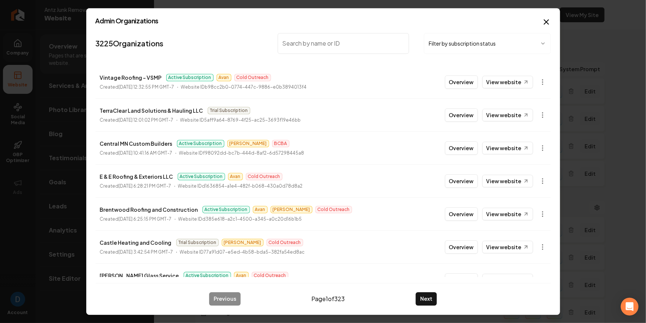
click at [542, 24] on h2 "Admin Organizations" at bounding box center [324, 20] width 456 height 7
click at [545, 22] on icon "button" at bounding box center [546, 22] width 4 height 4
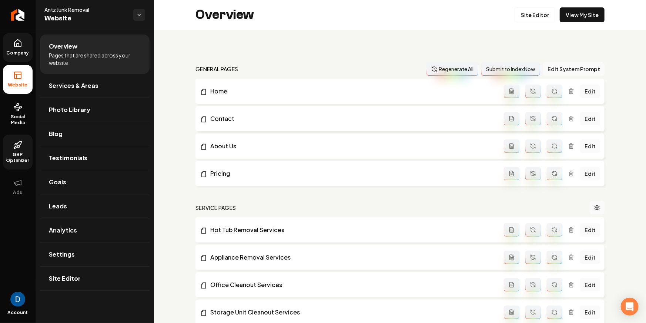
click at [19, 146] on icon at bounding box center [17, 144] width 9 height 9
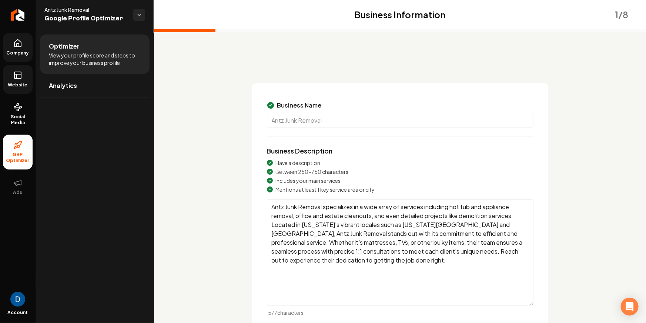
scroll to position [59, 0]
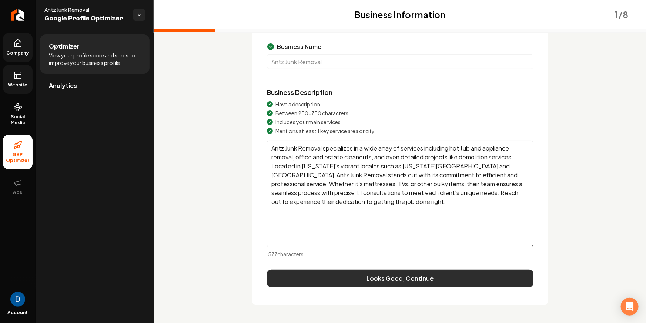
click at [394, 276] on button "Looks Good, Continue" at bounding box center [400, 278] width 267 height 18
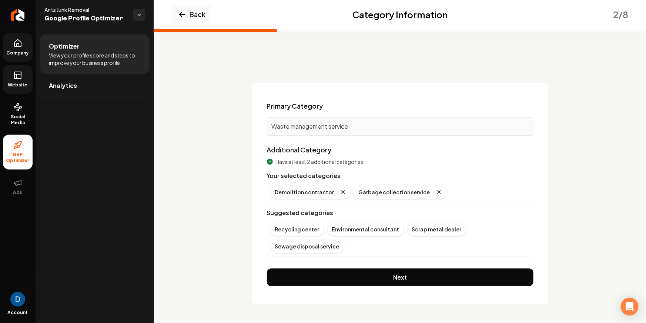
scroll to position [0, 0]
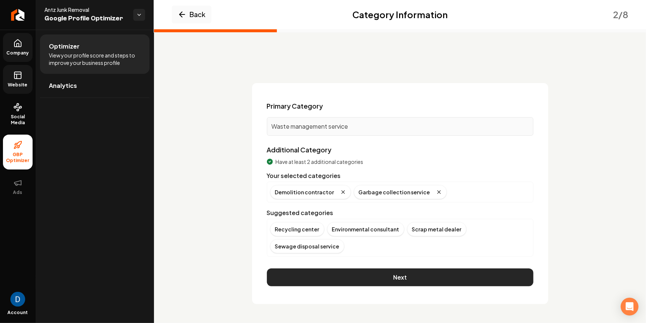
click at [393, 278] on button "Next" at bounding box center [400, 277] width 267 height 18
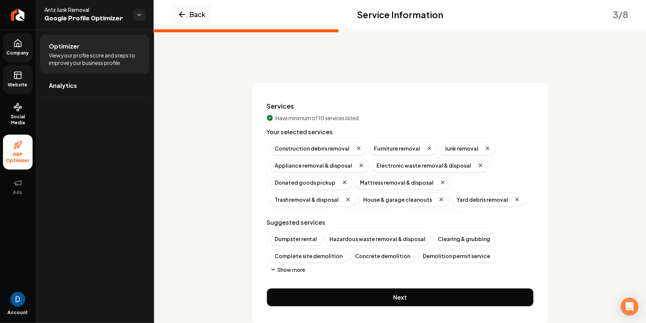
click at [401, 297] on button "Next" at bounding box center [400, 297] width 267 height 18
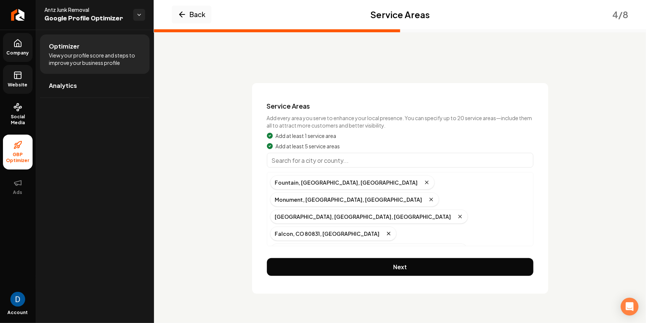
click at [414, 254] on div "Service Areas Add every area you serve to enhance your local presence. You can …" at bounding box center [400, 188] width 296 height 210
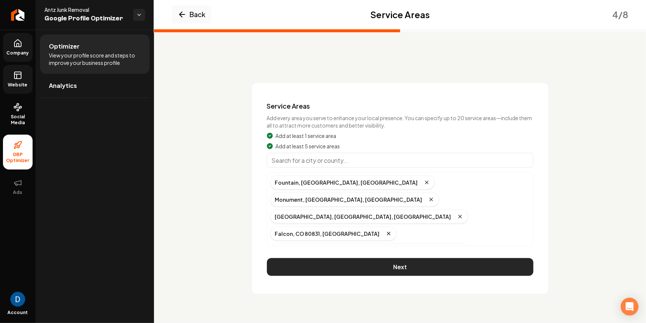
click at [414, 261] on button "Next" at bounding box center [400, 267] width 267 height 18
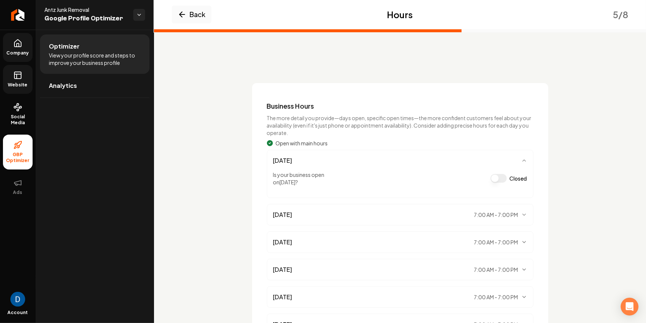
scroll to position [104, 0]
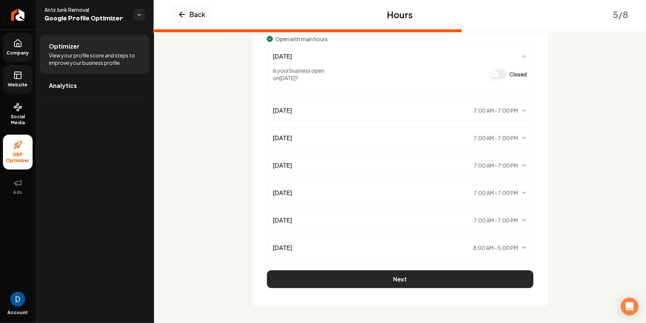
click at [410, 274] on button "Next" at bounding box center [400, 279] width 267 height 18
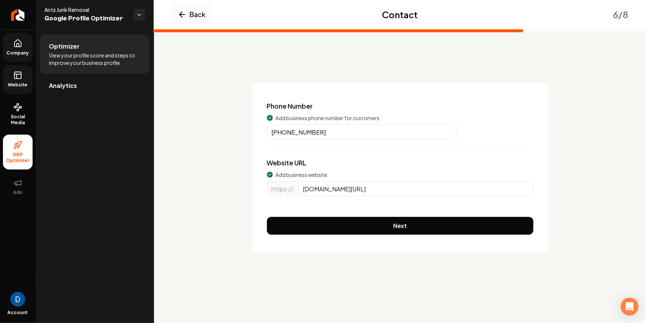
scroll to position [0, 0]
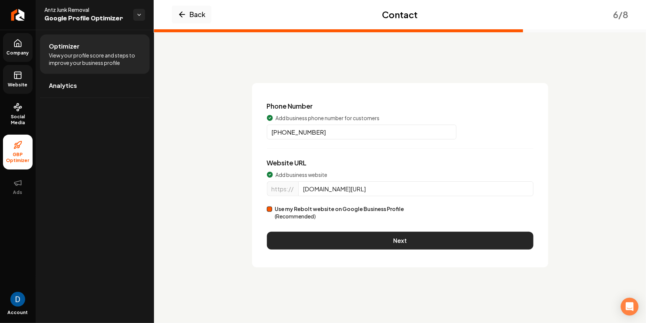
click at [402, 239] on button "Next" at bounding box center [400, 241] width 267 height 18
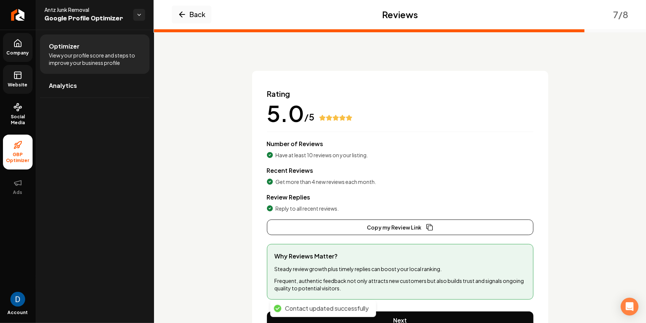
scroll to position [54, 0]
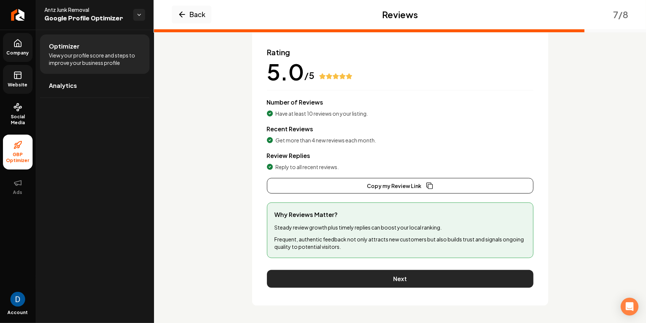
click at [379, 277] on button "Next" at bounding box center [400, 279] width 267 height 18
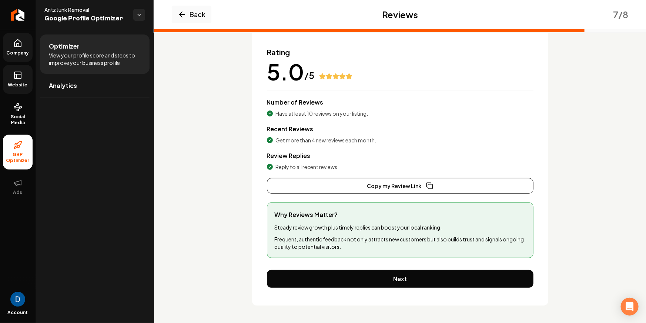
scroll to position [0, 0]
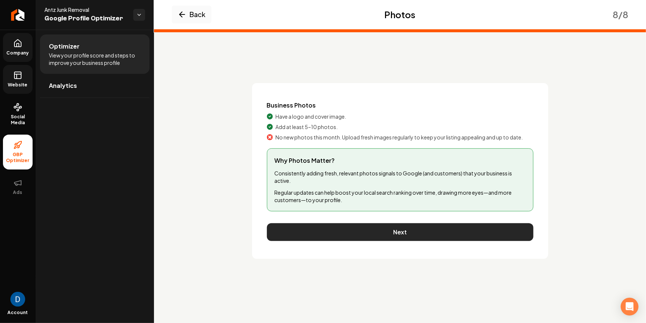
click at [406, 223] on button "Next" at bounding box center [400, 232] width 267 height 18
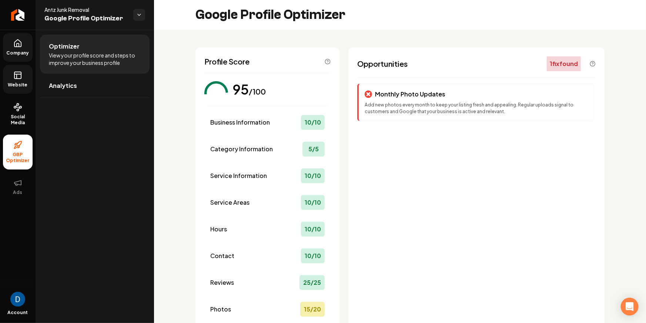
click at [365, 43] on div "Profile Score 95 /100 Business Information 10 / 10 Category Information 5 / 5 S…" at bounding box center [400, 218] width 492 height 377
click at [369, 66] on span "Opportunities" at bounding box center [382, 64] width 50 height 10
click at [174, 81] on div "Profile Score 95 /100 Business Information 10 / 10 Category Information 5 / 5 S…" at bounding box center [400, 218] width 492 height 377
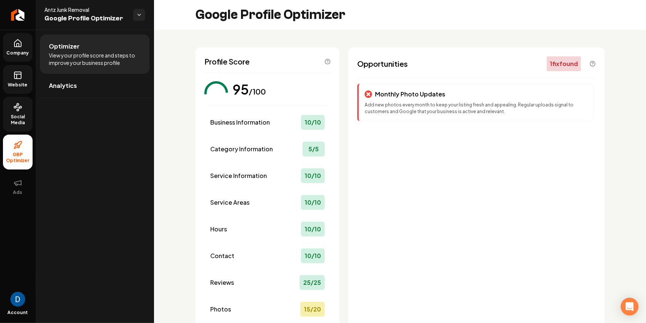
click at [19, 119] on span "Social Media" at bounding box center [18, 120] width 30 height 12
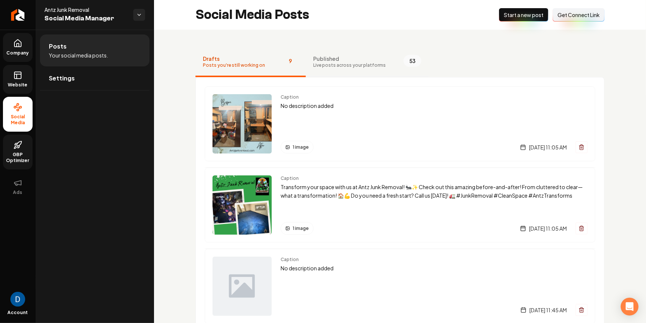
drag, startPoint x: 345, startPoint y: 74, endPoint x: 346, endPoint y: 70, distance: 4.7
click at [345, 74] on button "Published Live posts across your platforms 53" at bounding box center [367, 62] width 123 height 30
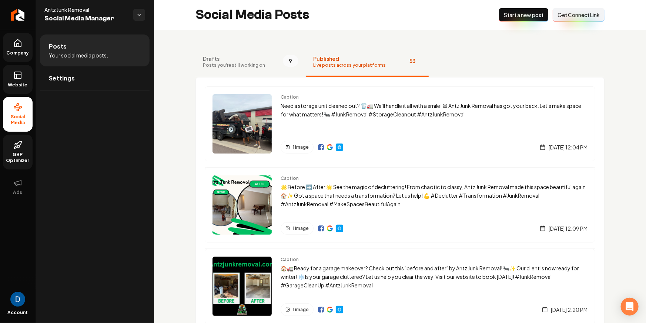
click at [347, 67] on span "Live posts across your platforms" at bounding box center [349, 65] width 73 height 6
click at [13, 70] on link "Website" at bounding box center [18, 79] width 30 height 29
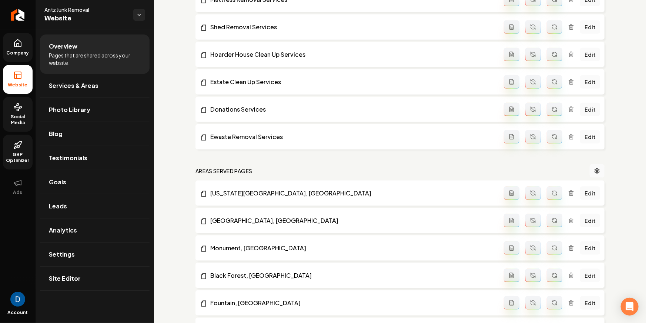
scroll to position [512, 0]
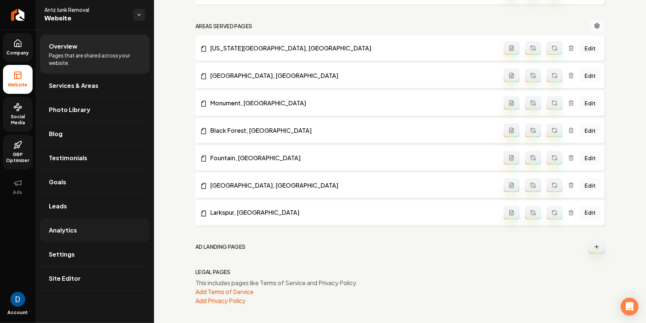
click at [110, 236] on link "Analytics" at bounding box center [95, 230] width 110 height 24
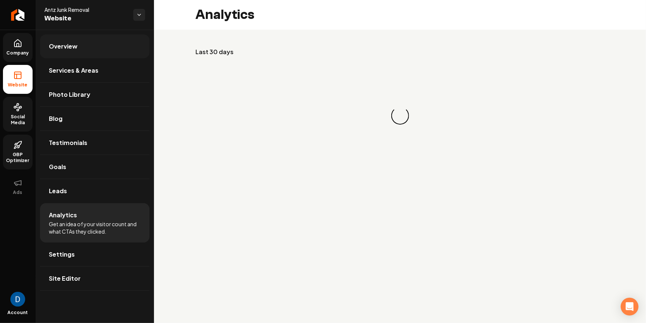
click at [86, 54] on link "Overview" at bounding box center [95, 46] width 110 height 24
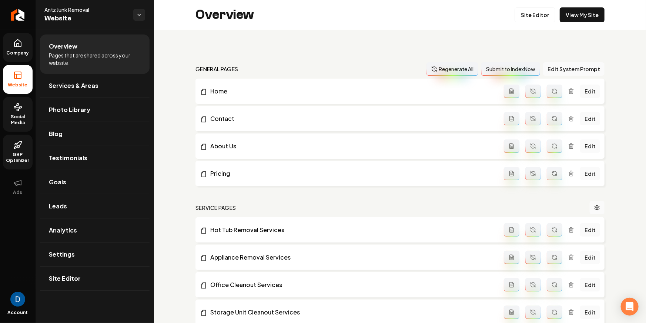
click at [27, 49] on link "Company" at bounding box center [18, 47] width 30 height 29
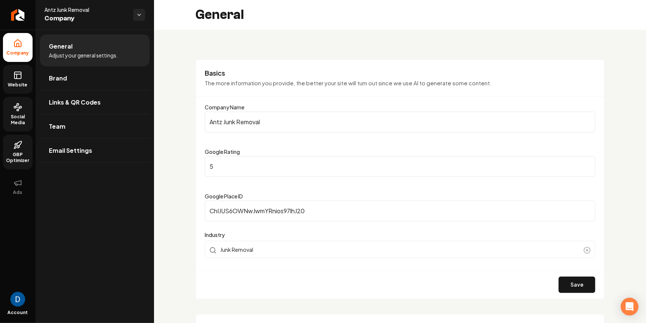
click at [93, 45] on li "General Adjust your general settings." at bounding box center [95, 50] width 110 height 32
click at [14, 77] on icon at bounding box center [17, 75] width 9 height 9
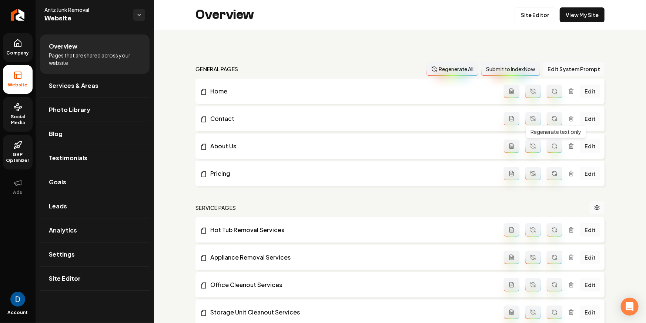
click at [559, 147] on button "Main content area" at bounding box center [555, 145] width 16 height 13
click at [552, 90] on button "Main content area" at bounding box center [555, 90] width 16 height 13
click at [77, 10] on span "Antz Junk Removal" at bounding box center [85, 9] width 83 height 7
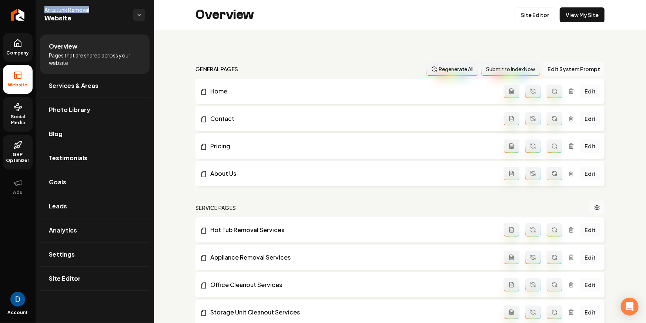
copy span "Antz Junk Removal"
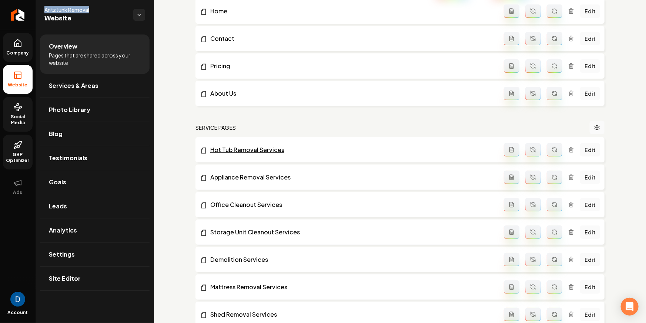
scroll to position [95, 0]
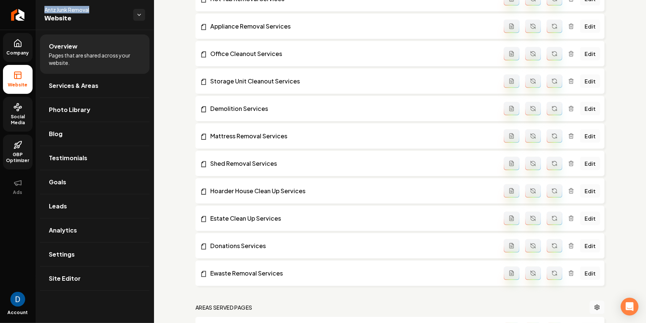
click at [557, 137] on li "Mattress Removal Services Edit" at bounding box center [400, 135] width 409 height 25
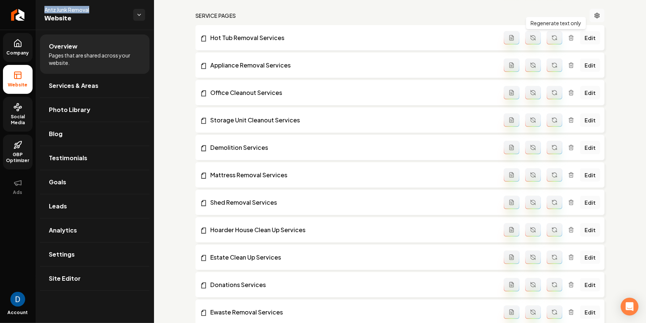
scroll to position [192, 0]
click at [558, 37] on icon "Main content area" at bounding box center [555, 37] width 6 height 6
click at [558, 65] on icon "Main content area" at bounding box center [555, 65] width 6 height 6
click at [555, 93] on icon "Main content area" at bounding box center [555, 93] width 4 height 2
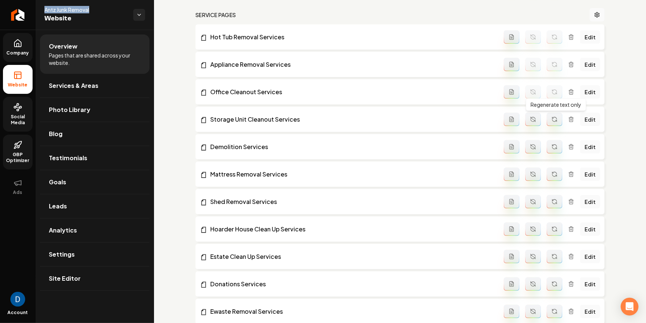
click at [555, 115] on button "Main content area" at bounding box center [555, 119] width 16 height 13
click at [557, 143] on button "Main content area" at bounding box center [555, 146] width 16 height 13
click at [554, 170] on button "Main content area" at bounding box center [555, 174] width 16 height 13
click at [562, 202] on button "Main content area" at bounding box center [555, 201] width 16 height 13
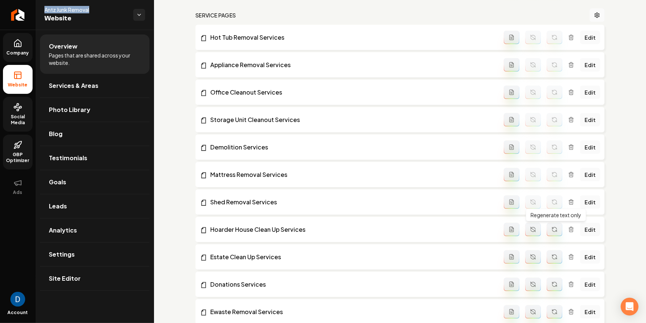
drag, startPoint x: 555, startPoint y: 233, endPoint x: 554, endPoint y: 237, distance: 4.0
click at [555, 233] on button "Main content area" at bounding box center [555, 229] width 16 height 13
click at [554, 255] on icon "Main content area" at bounding box center [553, 254] width 1 height 1
click at [556, 282] on icon "Main content area" at bounding box center [555, 283] width 4 height 2
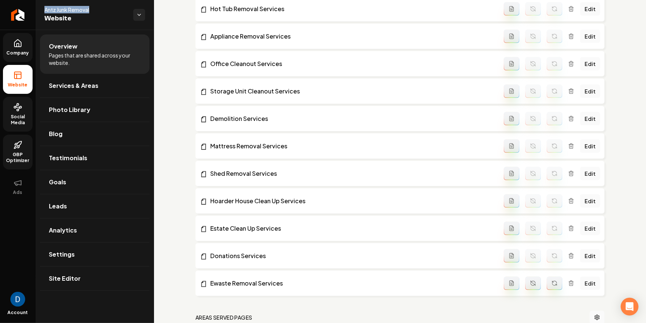
scroll to position [226, 0]
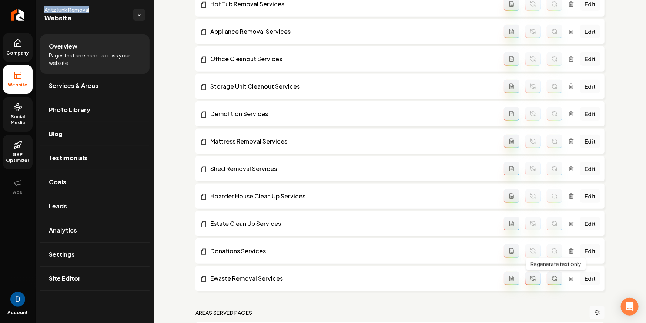
click at [556, 277] on icon "Main content area" at bounding box center [555, 278] width 6 height 6
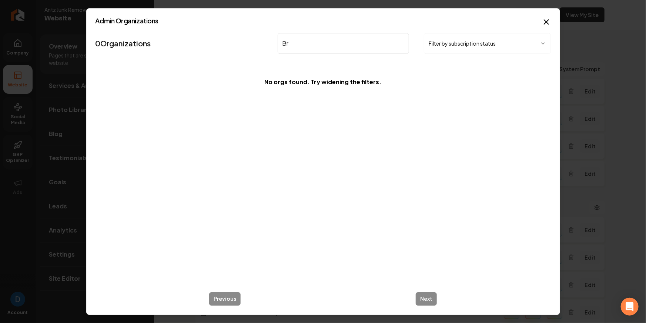
type input "B"
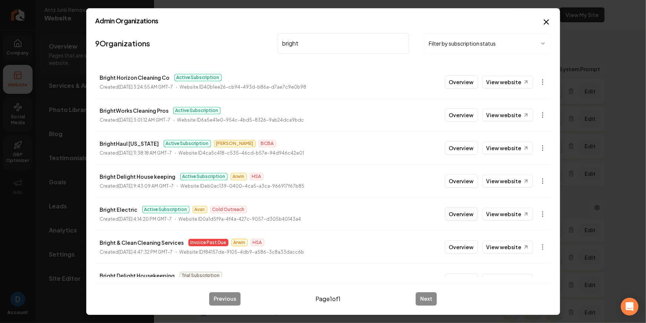
type input "bright"
click at [461, 218] on button "Overview" at bounding box center [461, 213] width 33 height 13
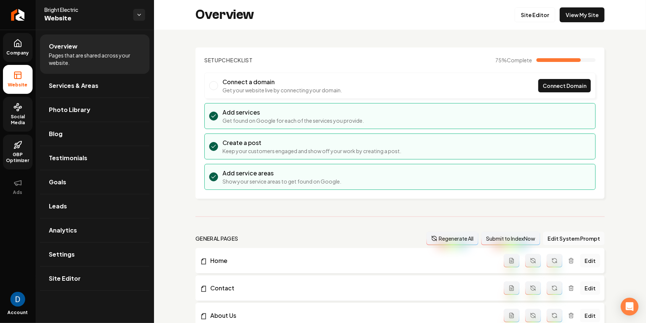
click at [64, 5] on div "Bright Electric Website" at bounding box center [95, 15] width 119 height 30
copy span "Bright Electric"
click at [18, 50] on span "Company" at bounding box center [18, 53] width 29 height 6
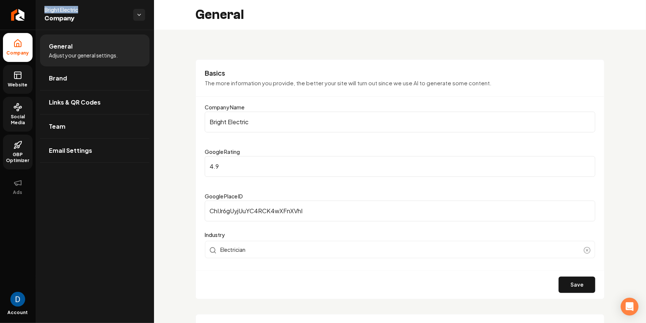
click at [63, 6] on span "Bright Electric" at bounding box center [85, 9] width 83 height 7
click at [61, 10] on span "Bright Electric" at bounding box center [85, 9] width 83 height 7
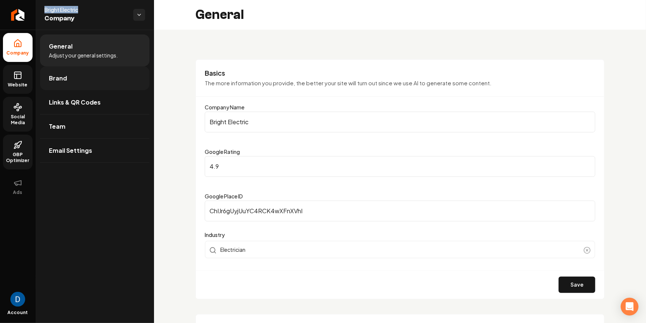
click at [63, 73] on link "Brand" at bounding box center [95, 78] width 110 height 24
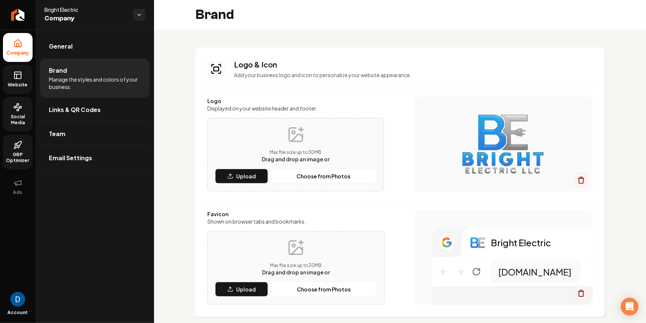
click at [68, 59] on li "Brand Manage the styles and colors of your business." at bounding box center [95, 78] width 110 height 39
click at [78, 50] on link "General" at bounding box center [95, 46] width 110 height 24
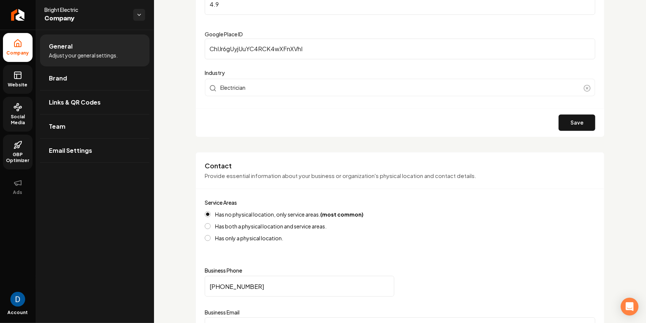
scroll to position [207, 0]
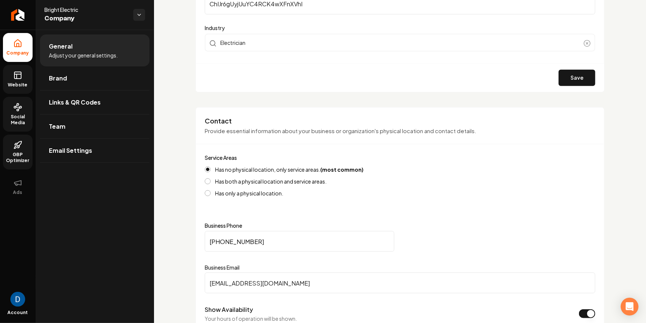
click at [22, 74] on link "Website" at bounding box center [18, 79] width 30 height 29
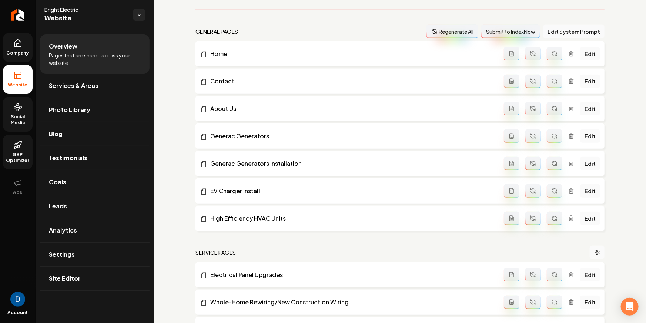
click at [14, 49] on link "Company" at bounding box center [18, 47] width 30 height 29
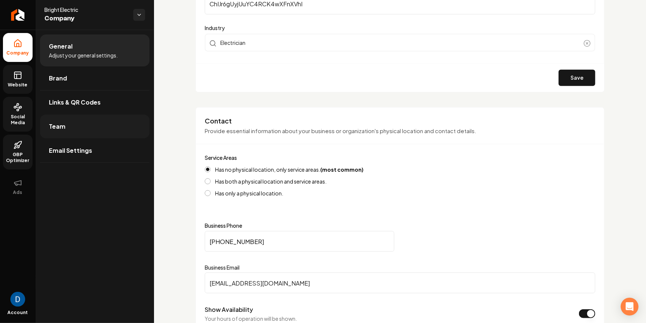
click at [70, 129] on link "Team" at bounding box center [95, 126] width 110 height 24
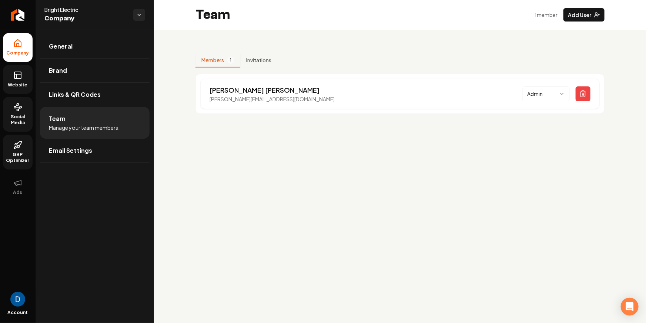
click at [234, 151] on main "Team 1 member Add User Members 1 Invitations tyler hicks tyler@callbrightelectr…" at bounding box center [400, 161] width 492 height 323
click at [227, 101] on p "tyler@callbrightelectric.com" at bounding box center [272, 98] width 125 height 7
copy p "tyler@callbrightelectric.com"
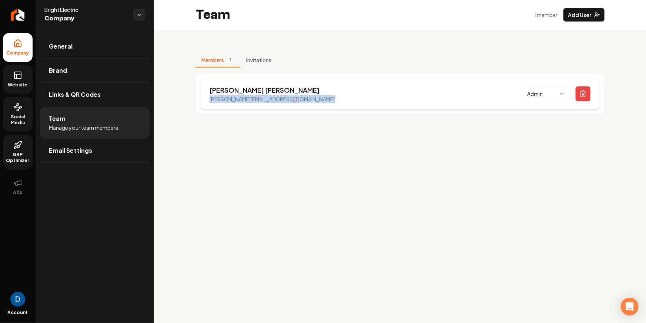
click at [224, 98] on p "tyler@callbrightelectric.com" at bounding box center [272, 98] width 125 height 7
copy p "tyler@callbrightelectric.com"
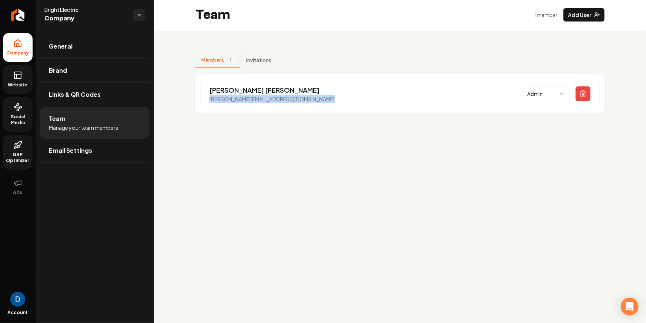
click at [77, 11] on span "Bright Electric" at bounding box center [85, 9] width 83 height 7
copy span "Bright Electric"
click at [17, 82] on span "Website" at bounding box center [18, 85] width 26 height 6
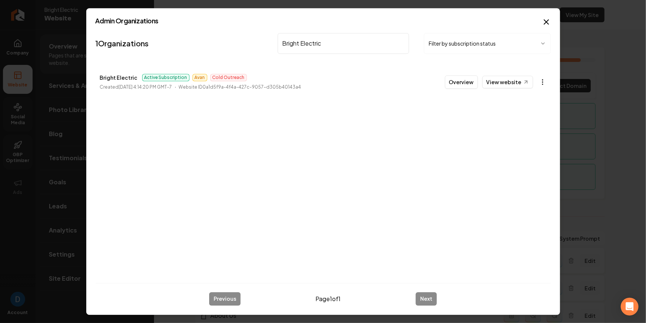
type input "Bright Electric"
click at [544, 81] on body "Company Website Social Media GBP Optimizer Ads Account Bright Electric Website …" at bounding box center [323, 161] width 646 height 323
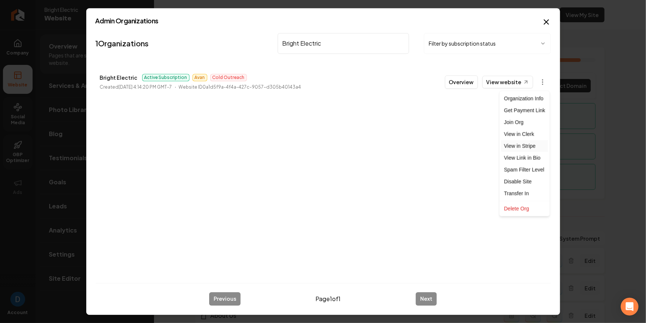
click at [541, 142] on link "View in Stripe" at bounding box center [525, 146] width 47 height 12
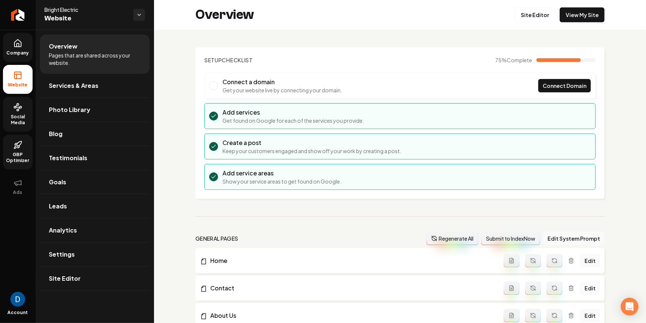
click at [25, 43] on link "Company" at bounding box center [18, 47] width 30 height 29
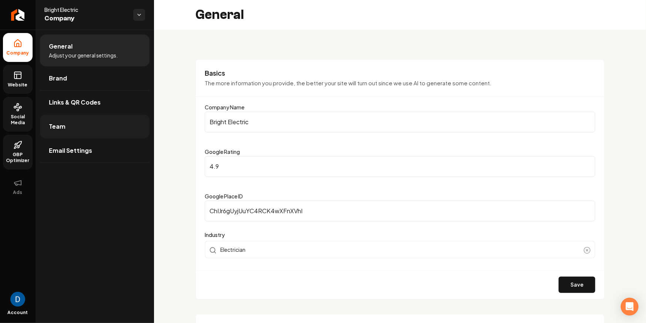
click at [82, 134] on link "Team" at bounding box center [95, 126] width 110 height 24
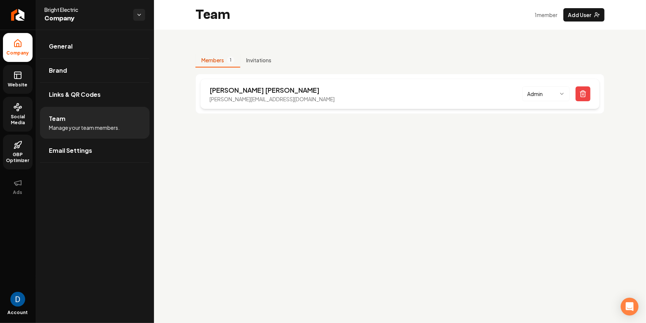
click at [259, 99] on p "tyler@callbrightelectric.com" at bounding box center [272, 98] width 125 height 7
copy p "tyler@callbrightelectric.com"
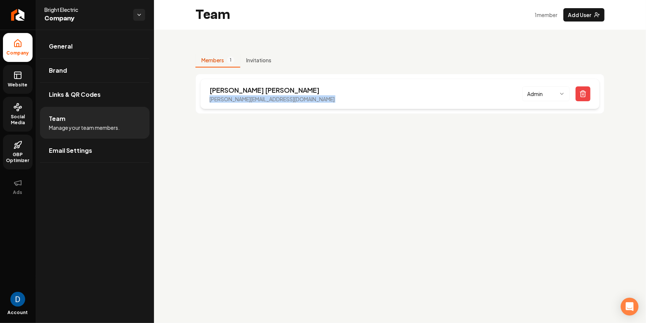
drag, startPoint x: 222, startPoint y: 98, endPoint x: 224, endPoint y: 94, distance: 4.1
click at [222, 98] on p "tyler@callbrightelectric.com" at bounding box center [272, 98] width 125 height 7
click at [224, 92] on p "tyler hicks" at bounding box center [272, 90] width 125 height 10
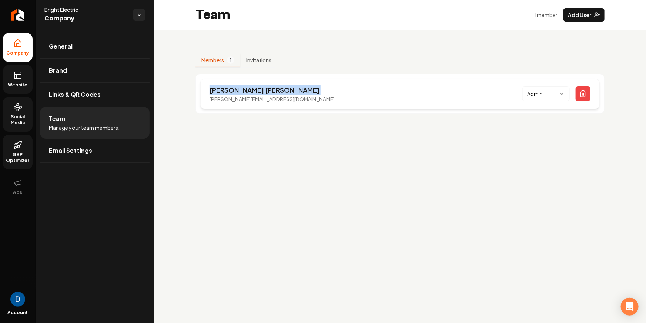
copy p "tyler hicks"
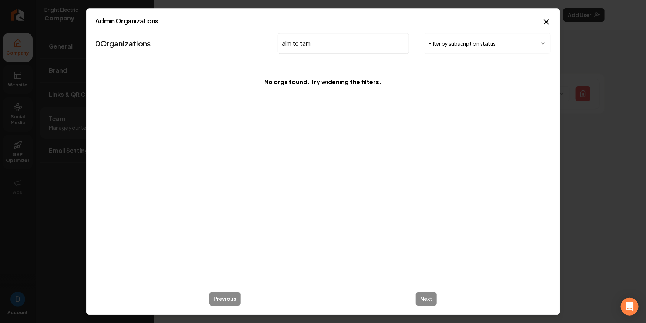
type input "aim to tame"
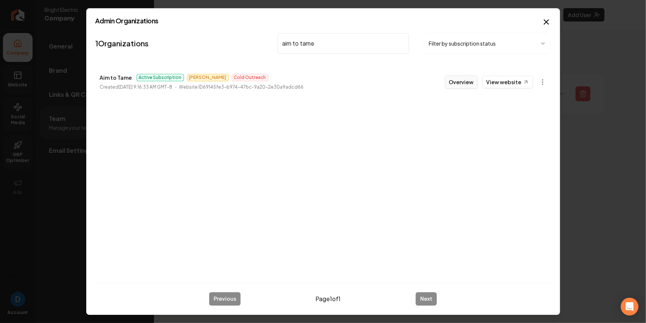
click at [456, 81] on button "Overview" at bounding box center [461, 81] width 33 height 13
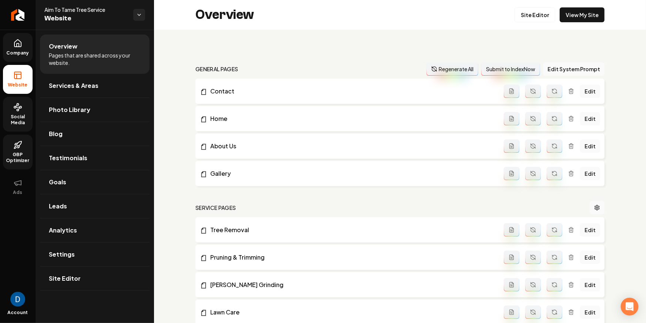
click at [102, 260] on link "Settings" at bounding box center [95, 254] width 110 height 24
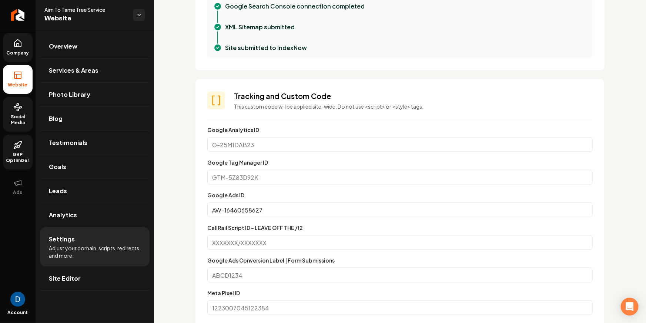
scroll to position [320, 0]
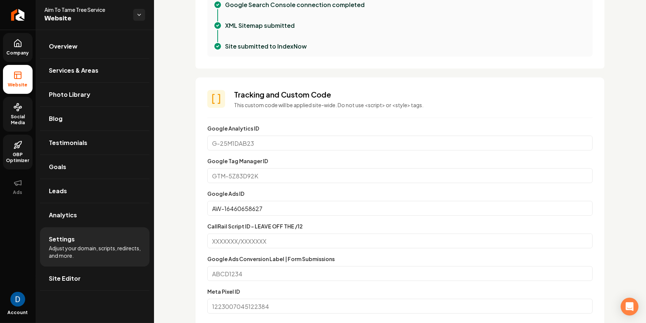
click at [269, 138] on input "Google Analytics ID" at bounding box center [400, 143] width 386 height 15
paste input "G-2D2MJWBS0V"
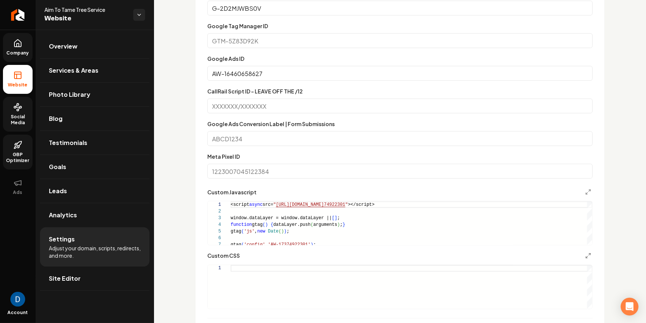
scroll to position [544, 0]
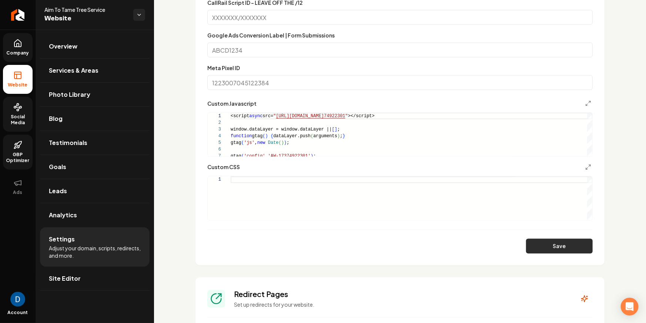
type input "G-2D2MJWBS0V"
click at [554, 245] on button "Save" at bounding box center [559, 246] width 67 height 15
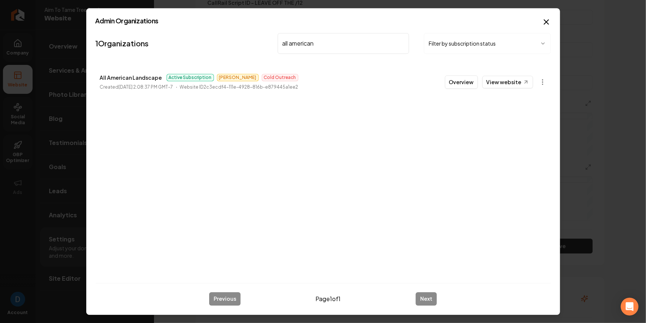
click at [142, 80] on p "All American Landscape" at bounding box center [131, 77] width 62 height 9
copy p "All American Landscape"
click at [361, 45] on input "all american" at bounding box center [344, 43] width 132 height 21
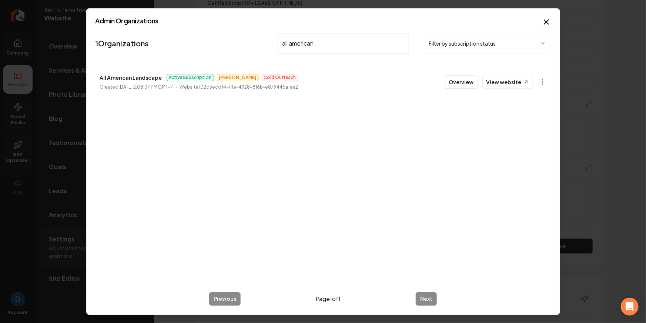
click at [361, 45] on input "all american" at bounding box center [344, 43] width 132 height 21
type input "hyper"
click at [513, 78] on link "View website" at bounding box center [508, 82] width 51 height 13
click at [470, 79] on button "Overview" at bounding box center [461, 81] width 33 height 13
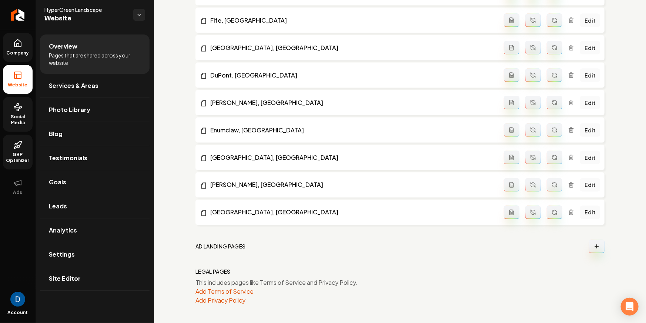
scroll to position [539, 0]
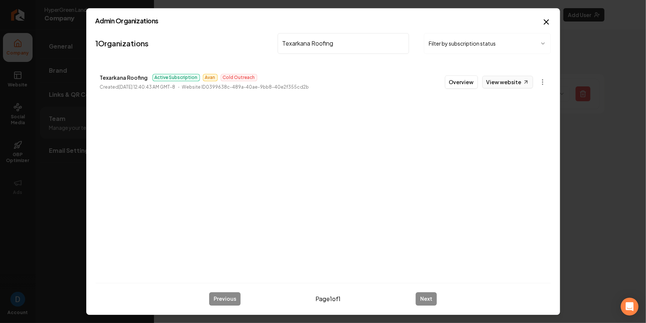
type input "Texarkana Roofing"
click at [520, 77] on link "View website" at bounding box center [508, 82] width 51 height 13
click at [454, 82] on button "Overview" at bounding box center [461, 81] width 33 height 13
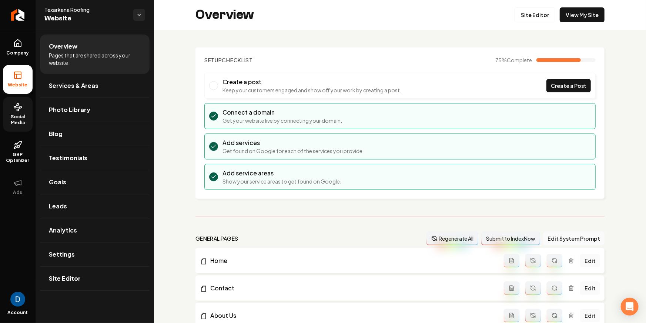
click at [26, 116] on span "Social Media" at bounding box center [18, 120] width 30 height 12
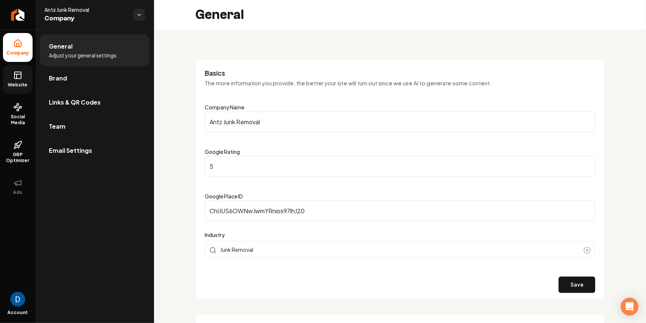
click at [16, 67] on link "Website" at bounding box center [18, 79] width 30 height 29
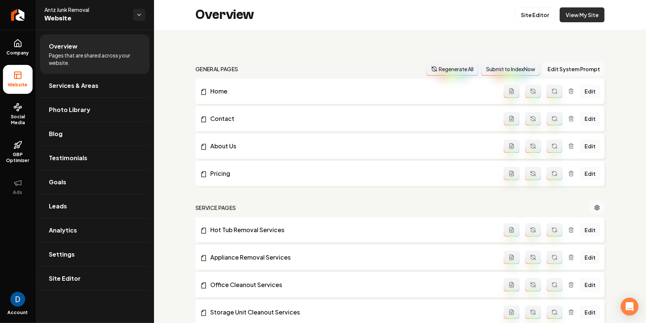
click at [587, 16] on link "View My Site" at bounding box center [582, 14] width 45 height 15
click at [581, 16] on link "View My Site" at bounding box center [582, 14] width 45 height 15
click at [59, 6] on span "Antz Junk Removal" at bounding box center [85, 9] width 83 height 7
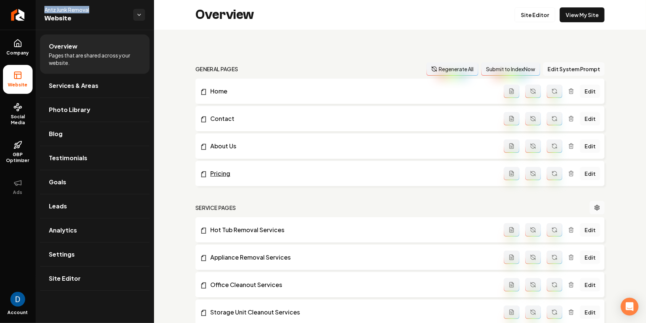
copy span "Antz Junk Removal"
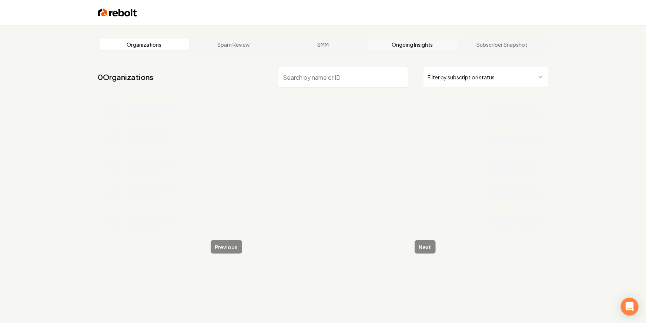
click at [423, 43] on link "Ongoing Insights" at bounding box center [413, 45] width 90 height 12
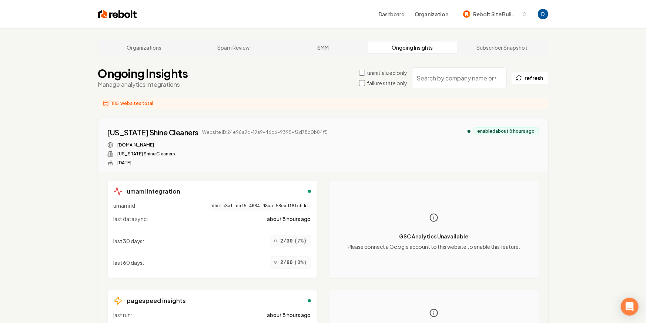
click at [467, 79] on input "search" at bounding box center [459, 77] width 95 height 21
paste input "Antz Junk Removal"
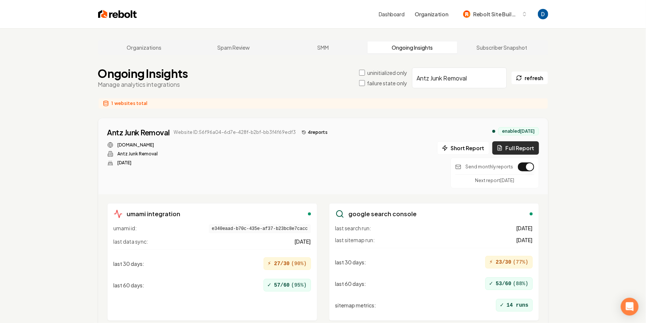
type input "Antz Junk Removal"
click at [512, 144] on button "Full Report" at bounding box center [516, 147] width 47 height 13
click at [314, 131] on button "5 report s" at bounding box center [314, 132] width 31 height 9
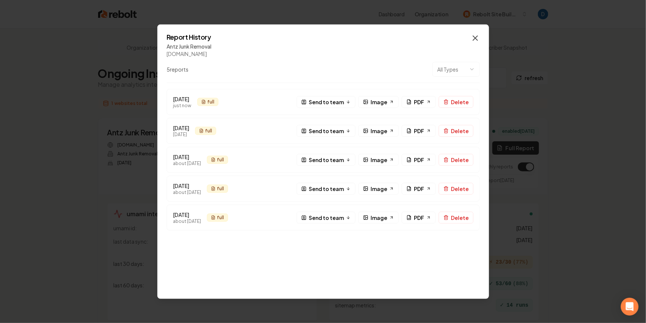
click at [476, 36] on icon "button" at bounding box center [475, 37] width 9 height 9
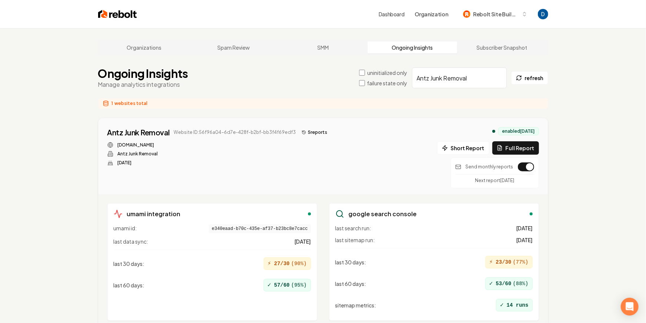
click at [305, 133] on button "5 report s" at bounding box center [314, 132] width 31 height 9
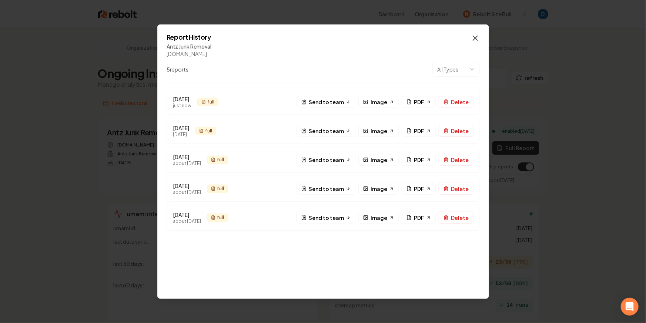
click at [477, 36] on icon "button" at bounding box center [475, 37] width 9 height 9
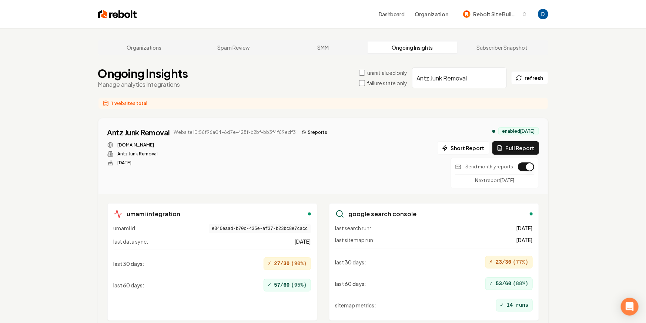
click at [305, 133] on button "5 report s" at bounding box center [314, 132] width 31 height 9
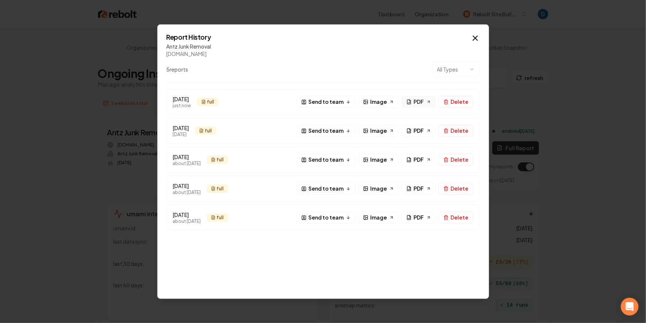
click at [422, 99] on span "PDF" at bounding box center [419, 102] width 10 height 8
